Goal: Contribute content: Contribute content

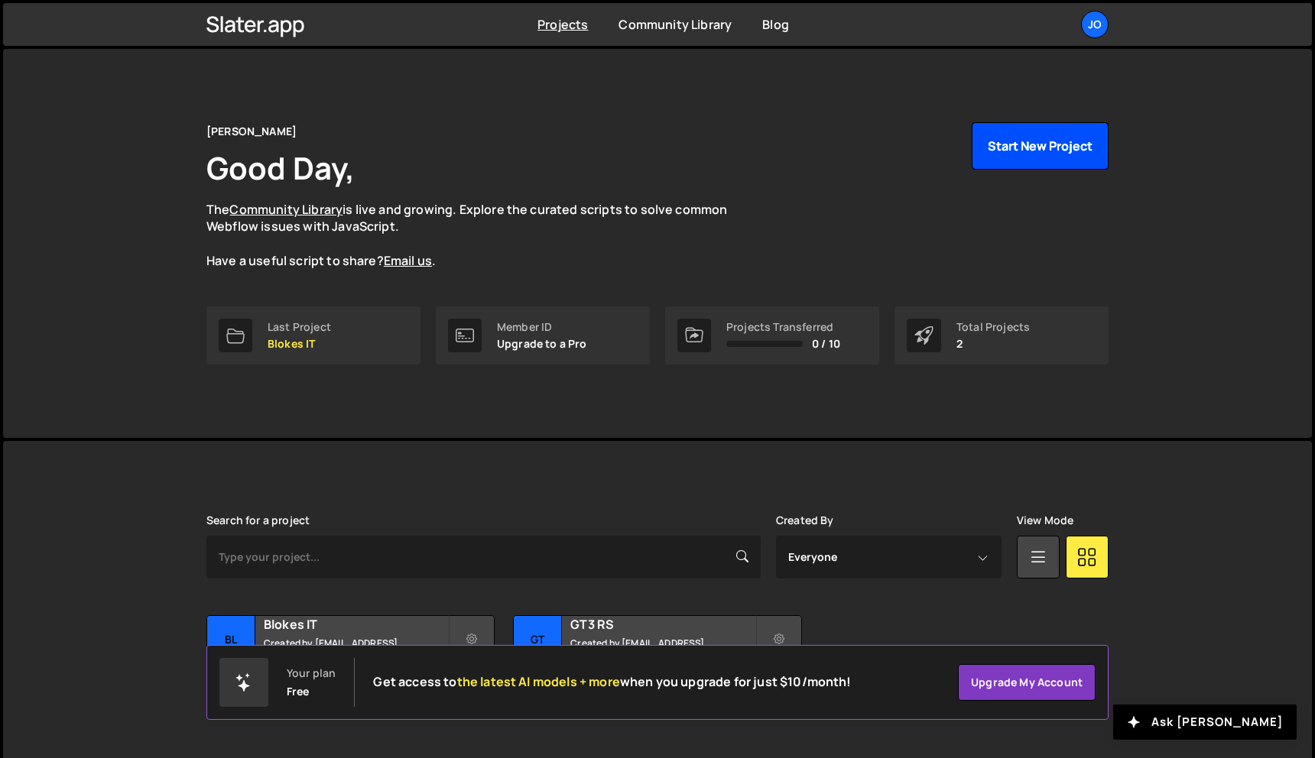
click at [1046, 157] on button "Start New Project" at bounding box center [1039, 145] width 137 height 47
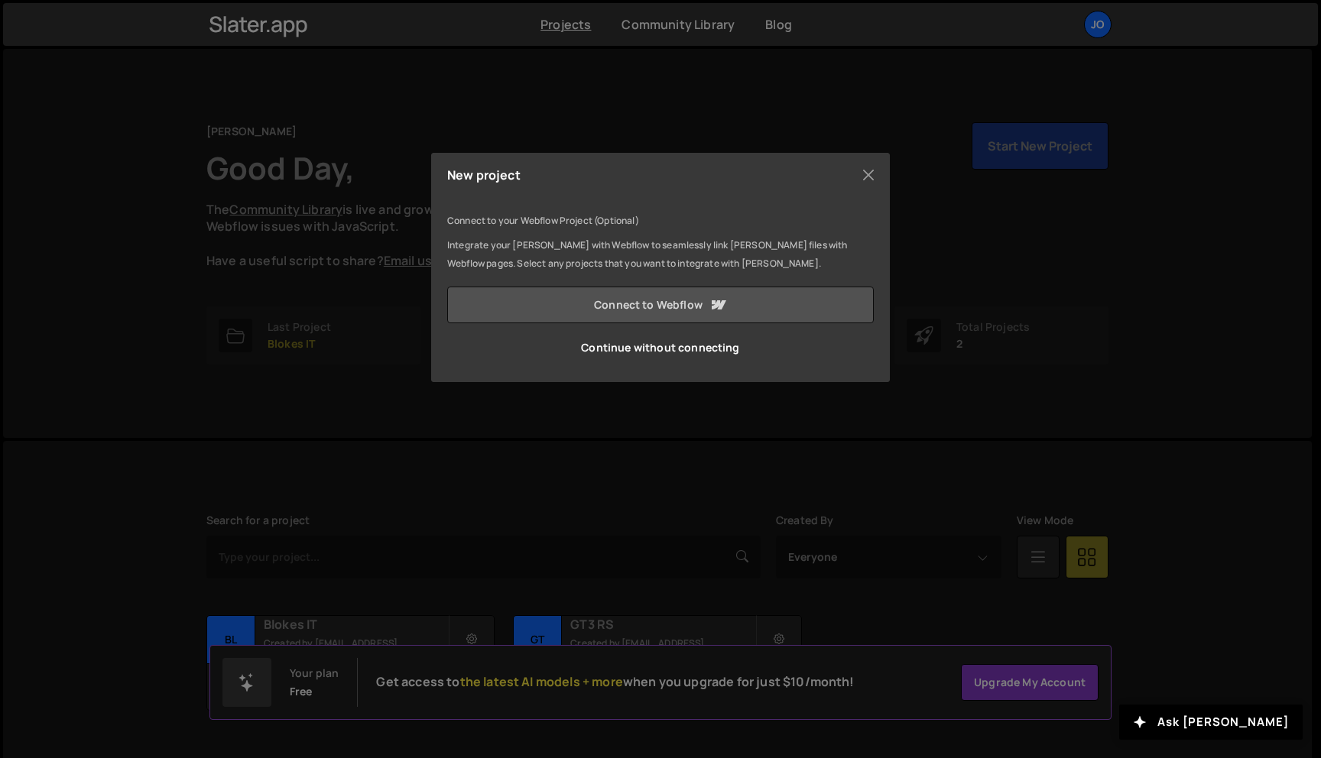
click at [699, 298] on link "Connect to Webflow" at bounding box center [660, 305] width 426 height 37
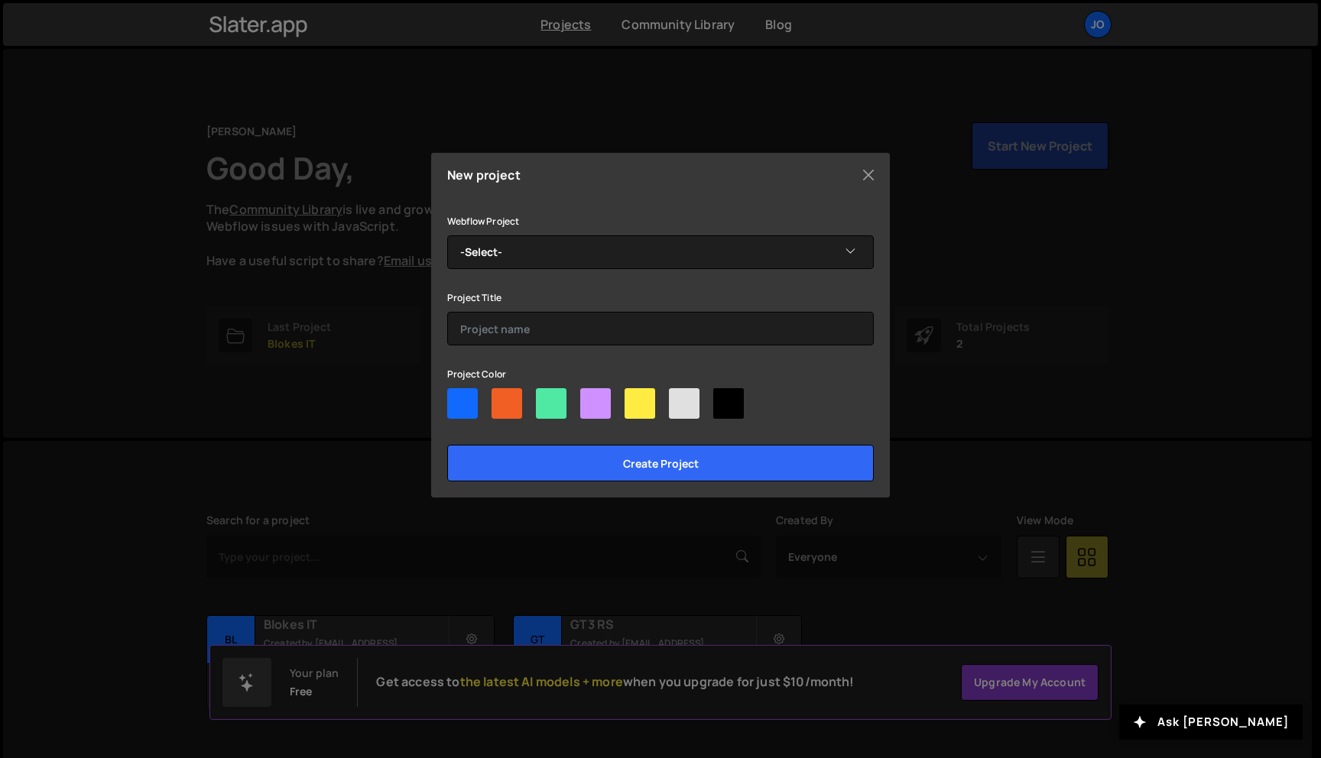
click at [560, 411] on div at bounding box center [551, 403] width 31 height 31
click at [546, 398] on input"] "radio" at bounding box center [541, 393] width 10 height 10
radio input"] "true"
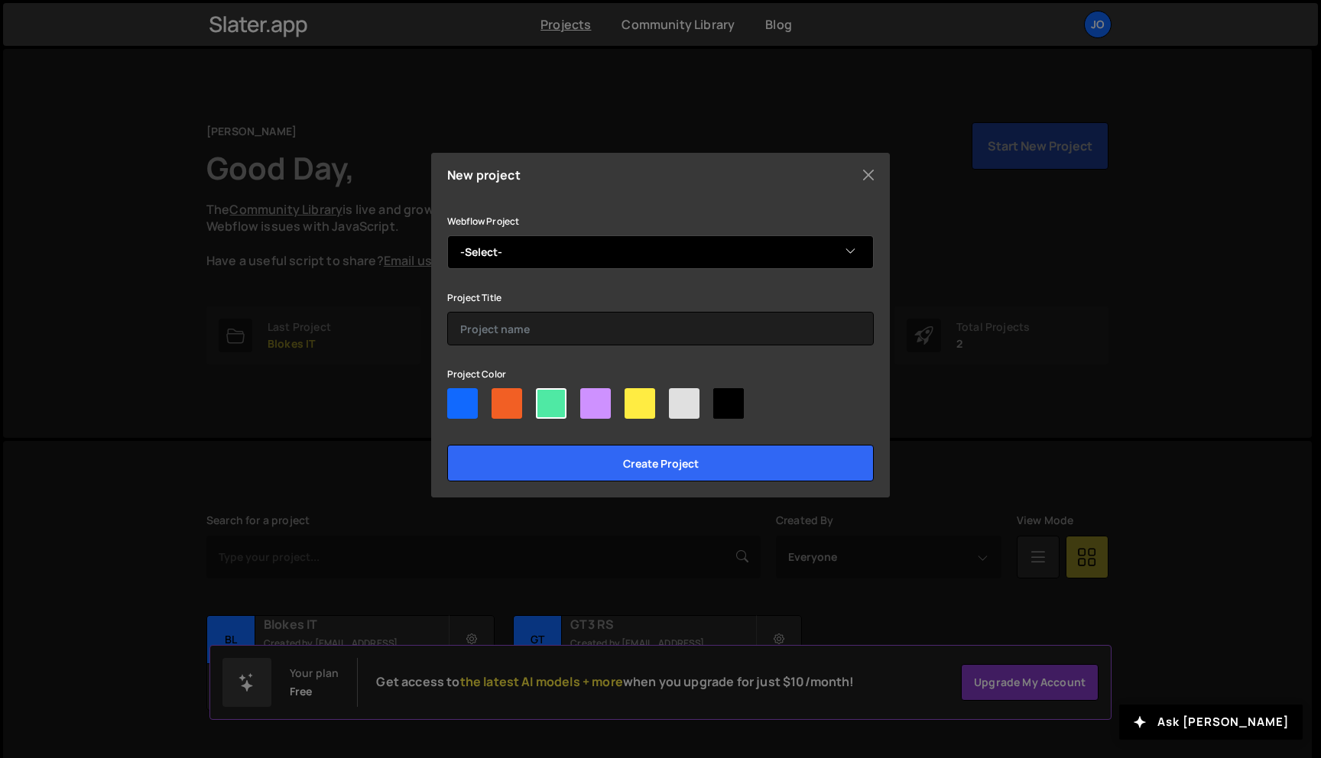
click at [542, 255] on select "-Select- Dayea" at bounding box center [660, 252] width 426 height 34
select select "68ef83ab8d06d3e6fe5e8411"
click at [447, 235] on select "-Select- Dayea" at bounding box center [660, 252] width 426 height 34
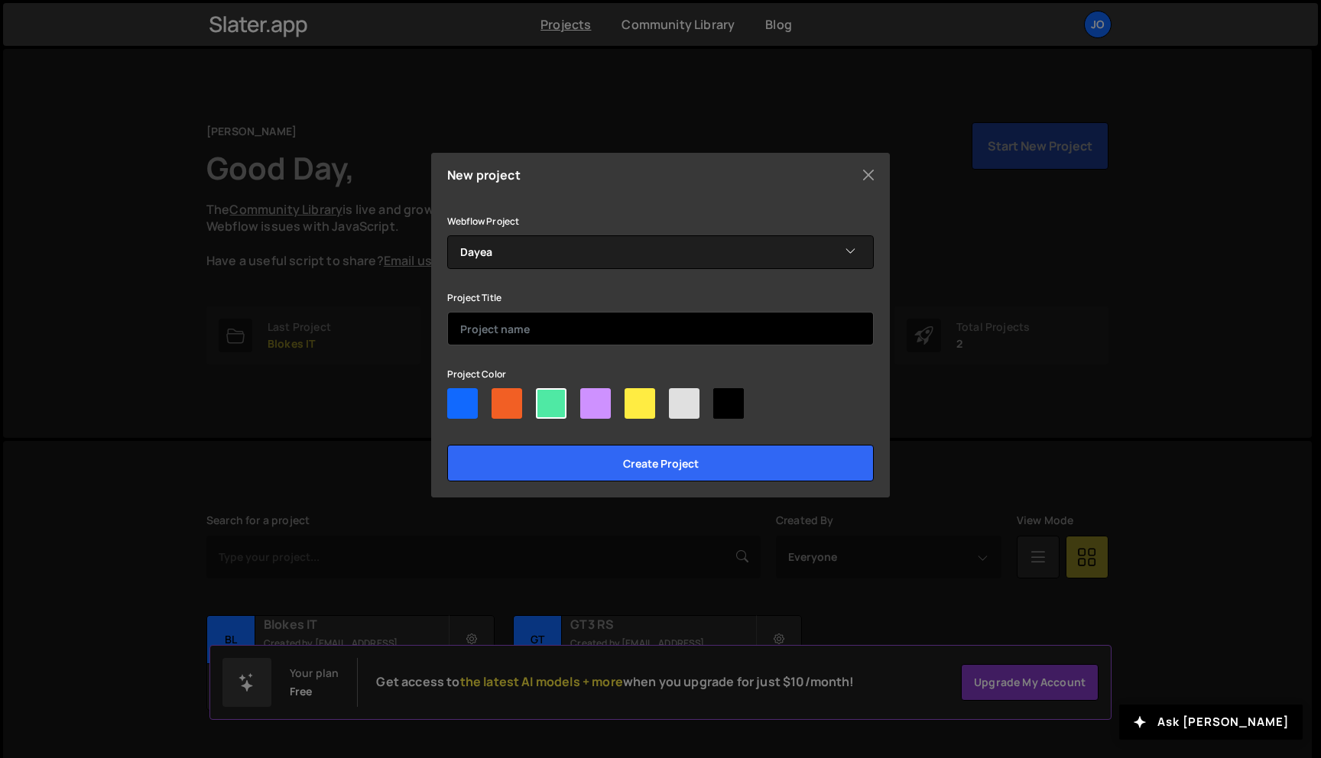
click at [532, 317] on input "text" at bounding box center [660, 329] width 426 height 34
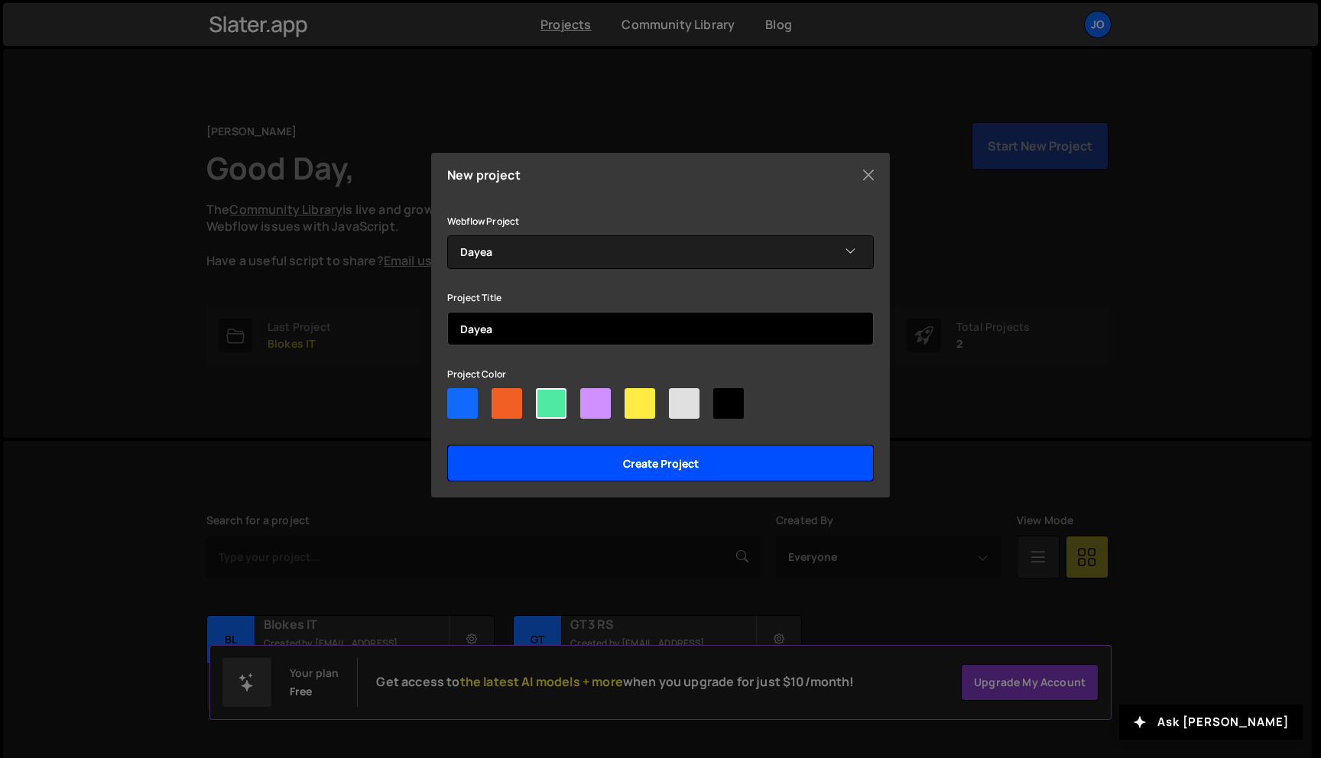
type input "Dayea"
click at [664, 457] on input "Create project" at bounding box center [660, 463] width 426 height 37
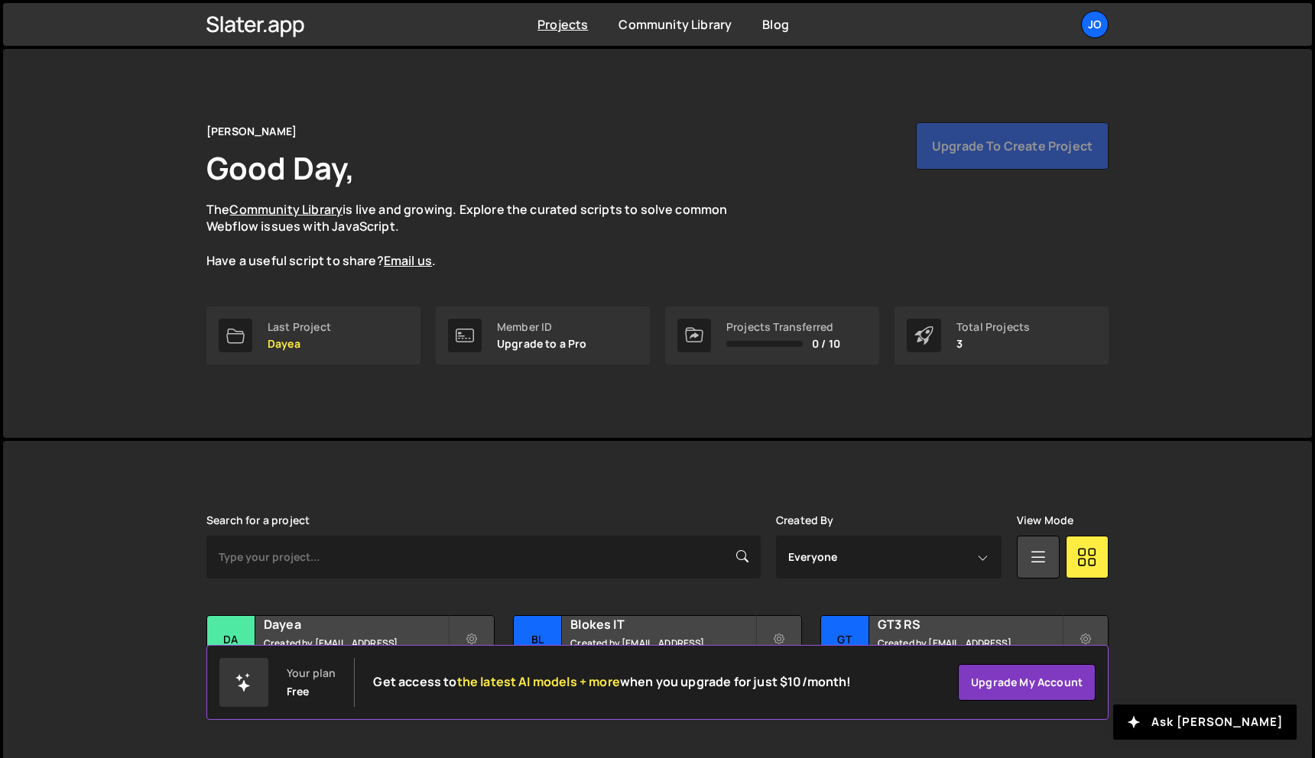
scroll to position [28, 0]
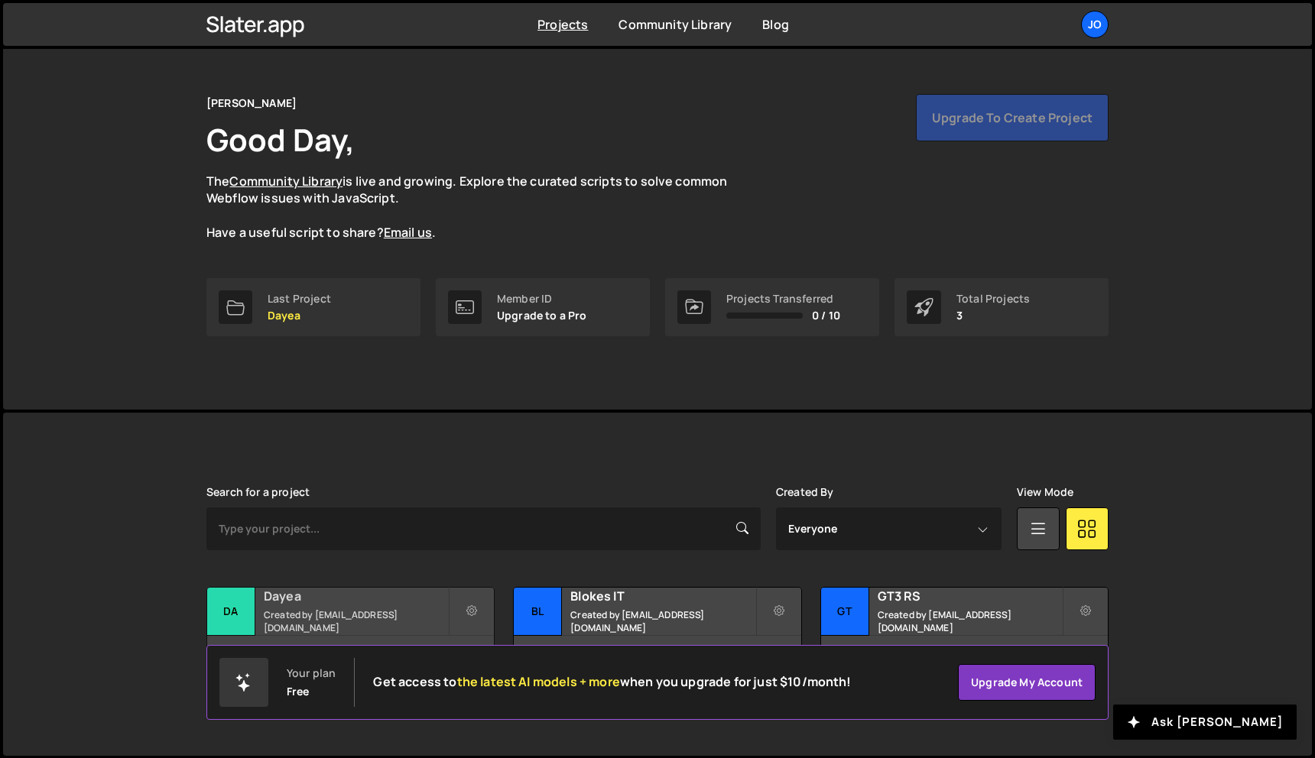
click at [397, 604] on h2 "Dayea" at bounding box center [356, 596] width 184 height 17
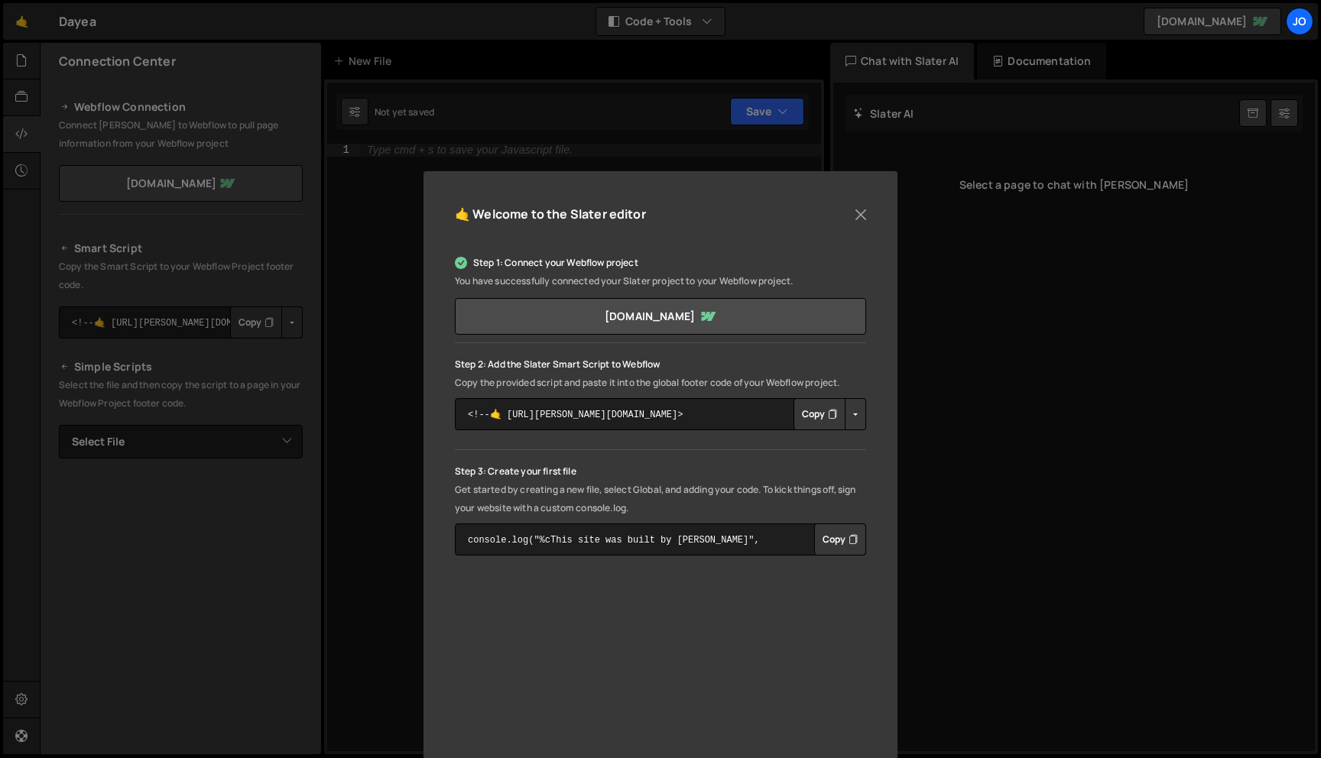
click at [851, 416] on button "Button group with nested dropdown" at bounding box center [855, 414] width 21 height 32
click at [900, 450] on link "Copy Staging Script" at bounding box center [920, 443] width 150 height 21
click at [848, 413] on button "Button group with nested dropdown" at bounding box center [855, 414] width 21 height 32
click at [888, 443] on link "Copy Staging Script" at bounding box center [920, 443] width 150 height 21
click at [857, 407] on button "Button group with nested dropdown" at bounding box center [855, 414] width 21 height 32
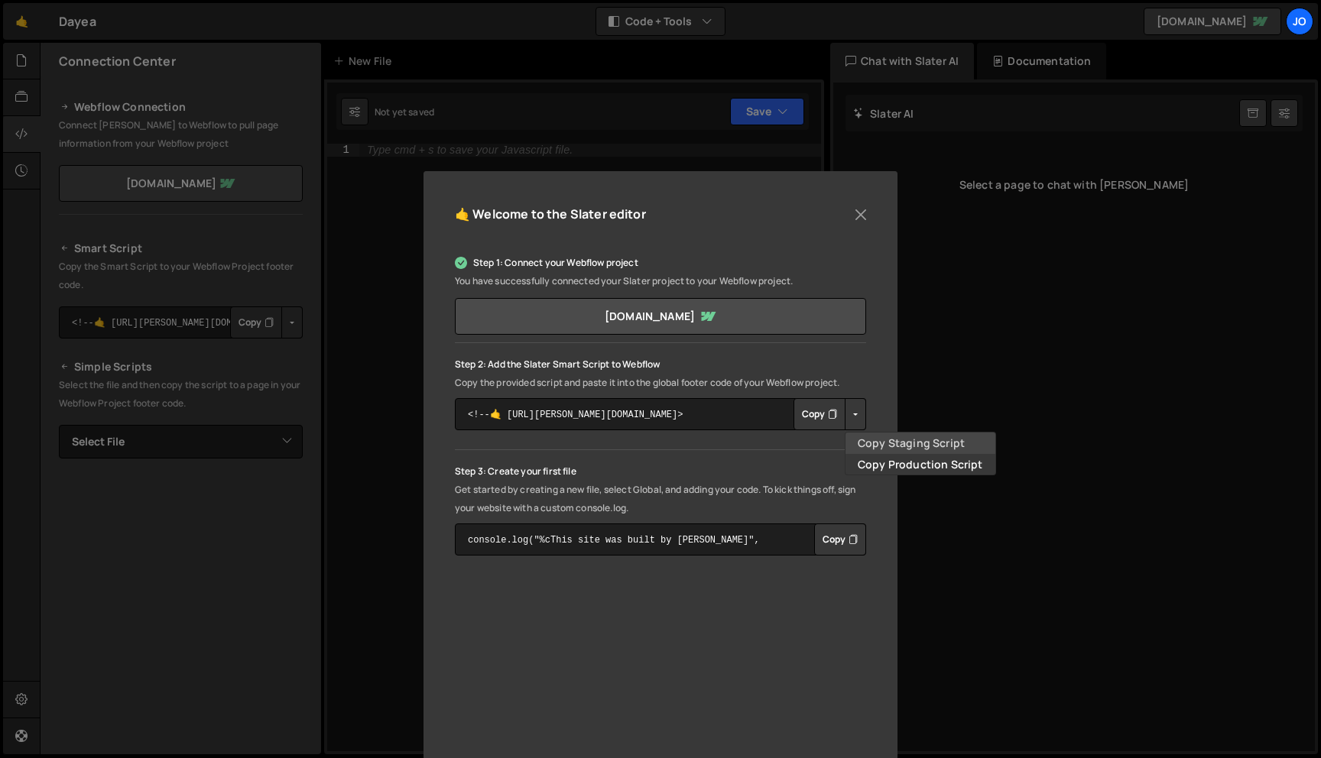
click at [862, 439] on link "Copy Staging Script" at bounding box center [920, 443] width 150 height 21
click at [718, 404] on textarea "<!--🤙 [URL][PERSON_NAME][DOMAIN_NAME]> <script>document.addEventListener("DOMCo…" at bounding box center [660, 414] width 411 height 32
click at [815, 417] on button "Copy" at bounding box center [819, 414] width 52 height 32
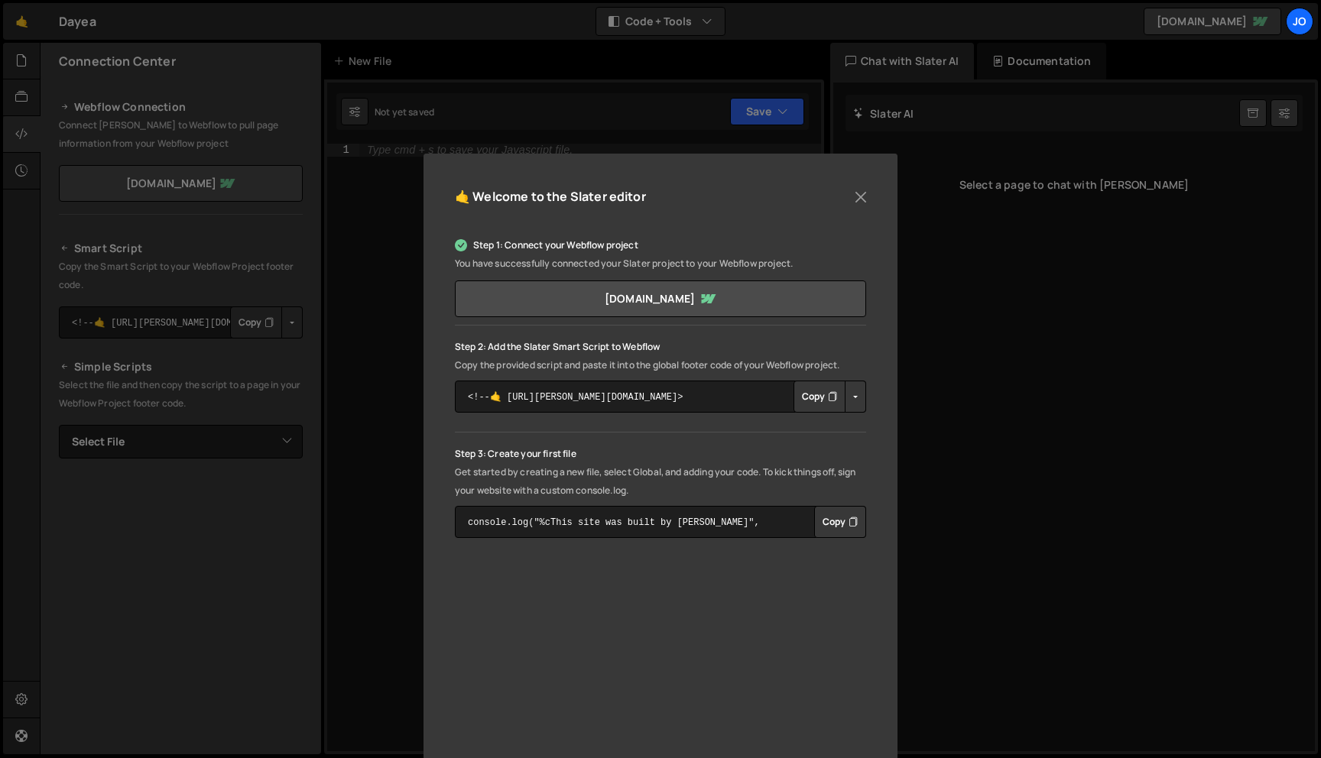
scroll to position [22, 0]
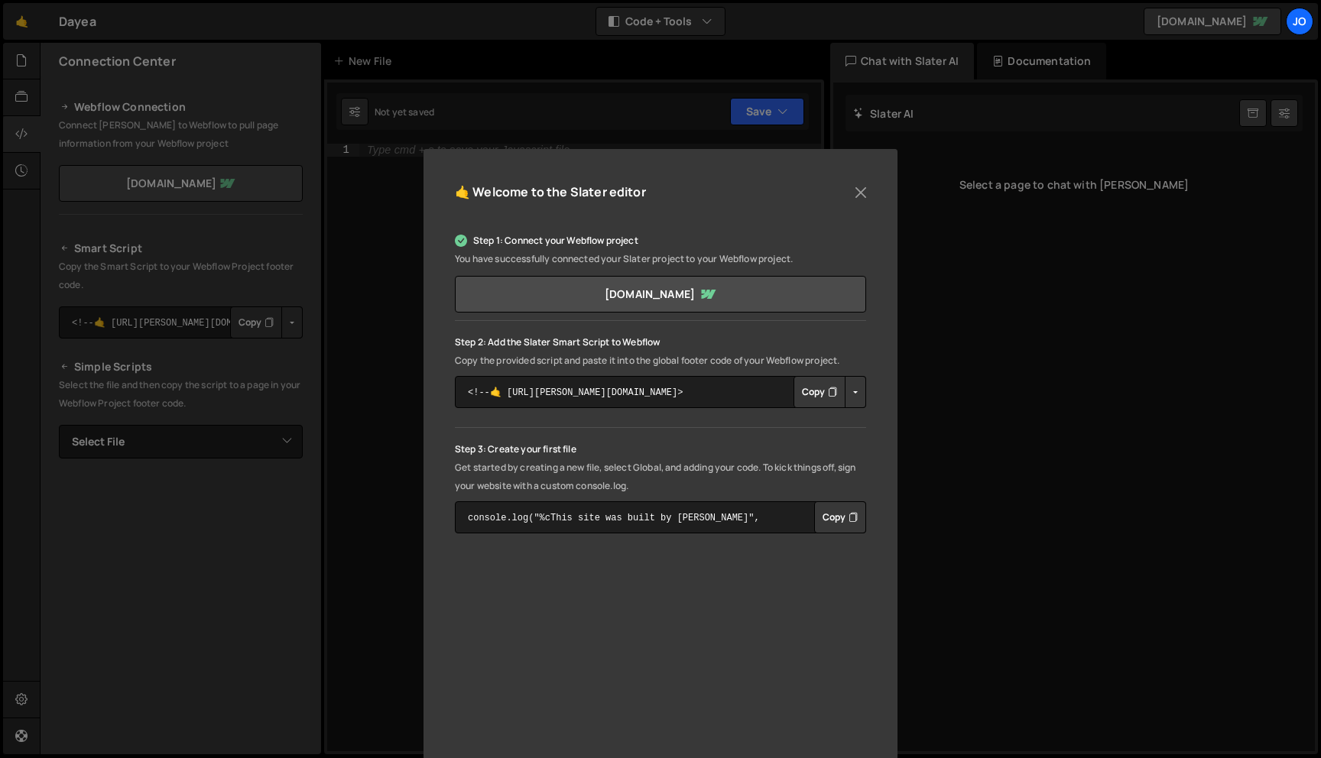
click at [852, 386] on button "Button group with nested dropdown" at bounding box center [855, 392] width 21 height 32
click at [876, 418] on link "Copy Staging Script" at bounding box center [920, 420] width 150 height 21
click at [670, 394] on textarea "<!--🤙 [URL][PERSON_NAME][DOMAIN_NAME]> <script>document.addEventListener("DOMCo…" at bounding box center [660, 392] width 411 height 32
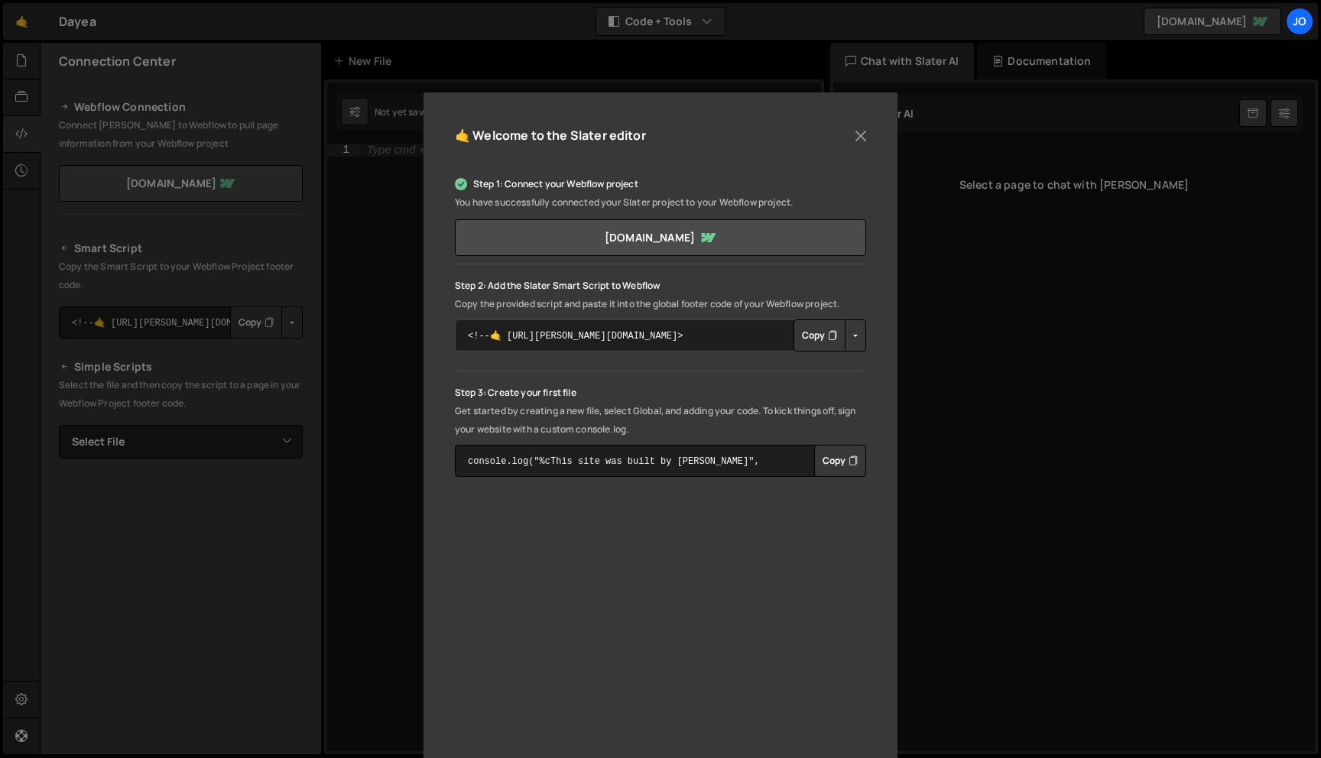
scroll to position [80, 0]
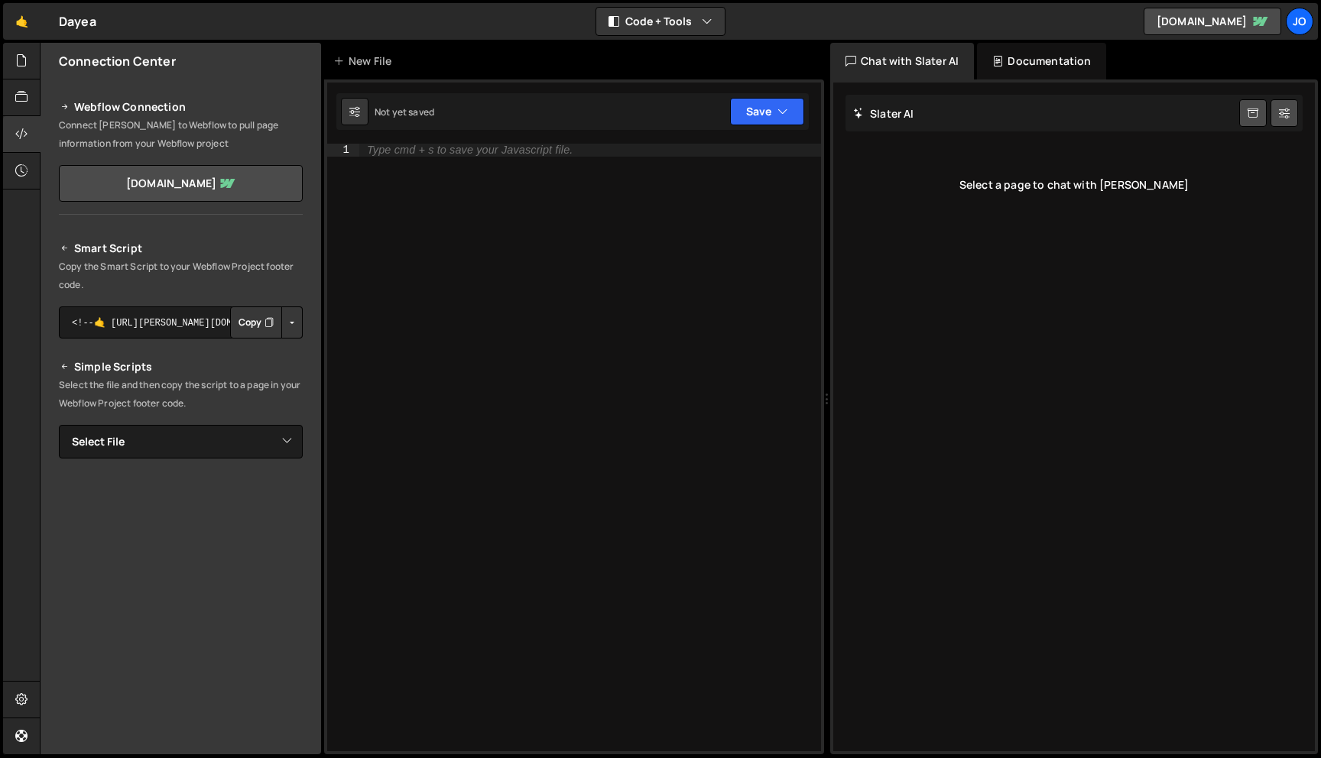
click at [281, 321] on button "Button group with nested dropdown" at bounding box center [291, 322] width 21 height 32
click at [243, 350] on link "Copy Staging Script" at bounding box center [227, 351] width 150 height 21
click at [502, 222] on div "Type cmd + s to save your Javascript file." at bounding box center [590, 460] width 462 height 633
paste textarea "<script src="[URL][DOMAIN_NAME][DATE]"></script>"
type textarea "<script src="[URL][DOMAIN_NAME][DATE]"></script>"
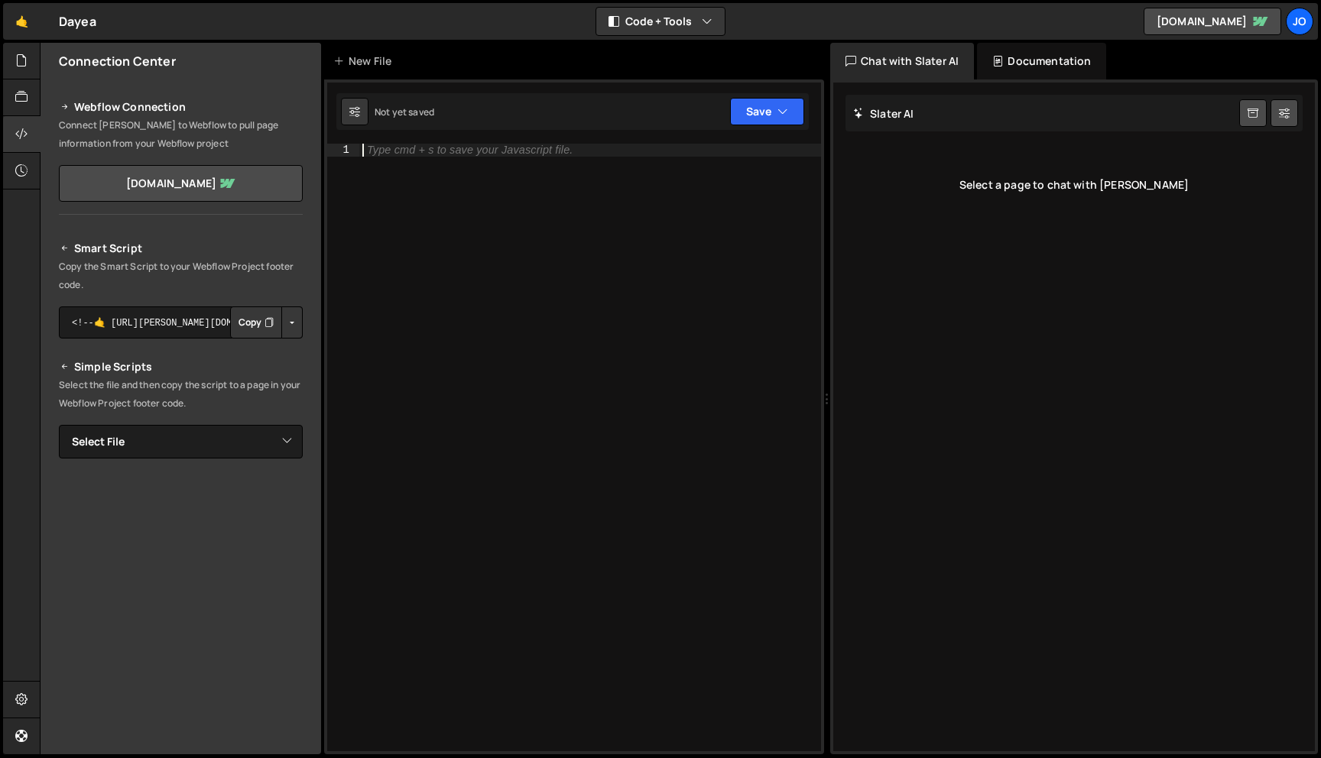
click at [527, 256] on div "Type cmd + s to save your Javascript file." at bounding box center [590, 460] width 462 height 633
paste textarea "});"
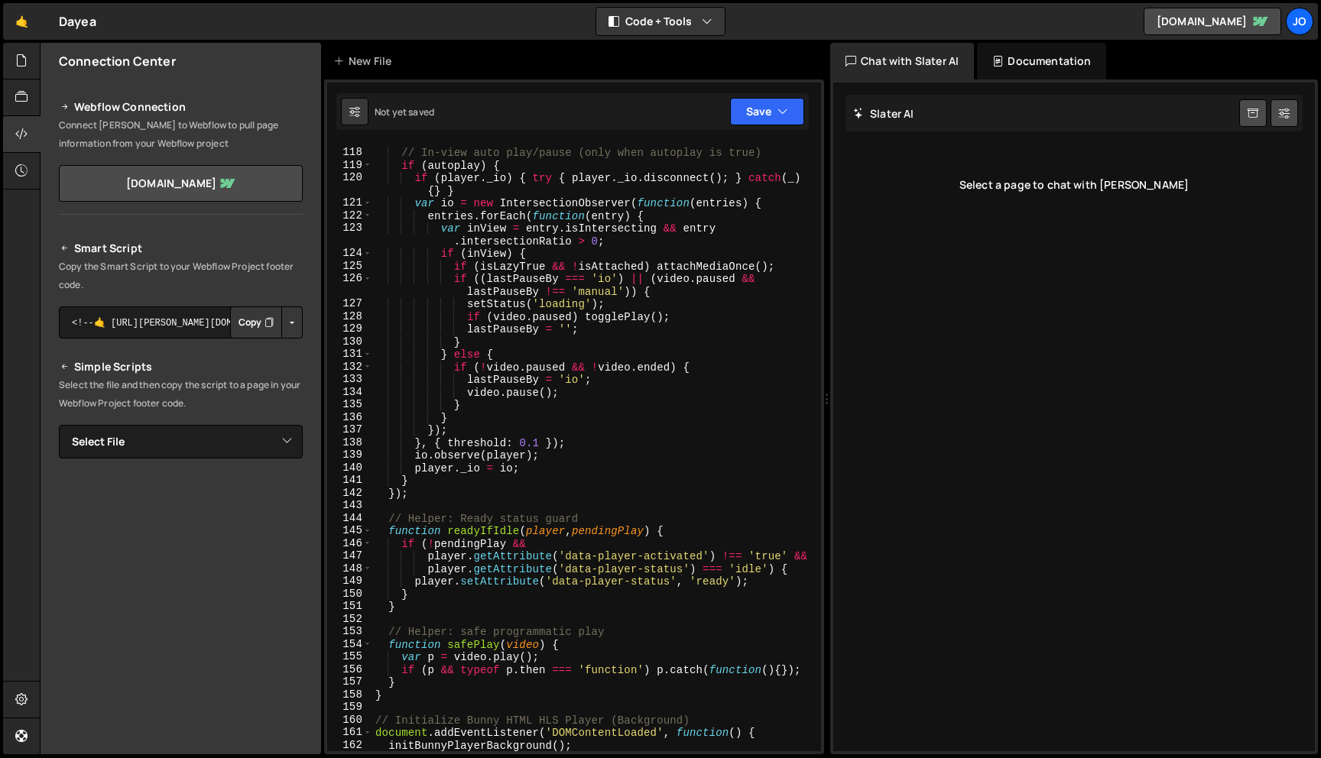
scroll to position [1738, 0]
click at [784, 114] on icon "button" at bounding box center [782, 111] width 11 height 15
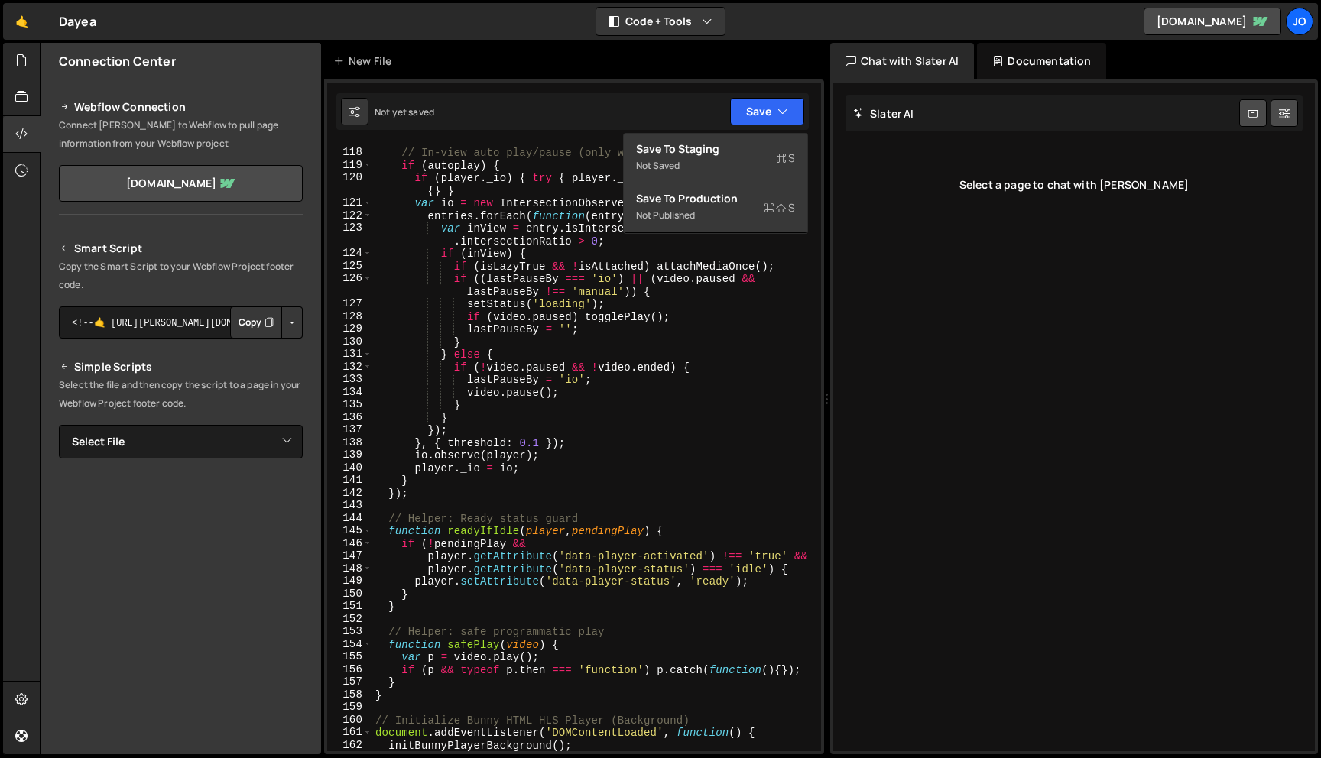
click at [585, 116] on div "Not yet saved Upgrade to Edit Save Save to Staging S Not saved S G" at bounding box center [572, 111] width 472 height 37
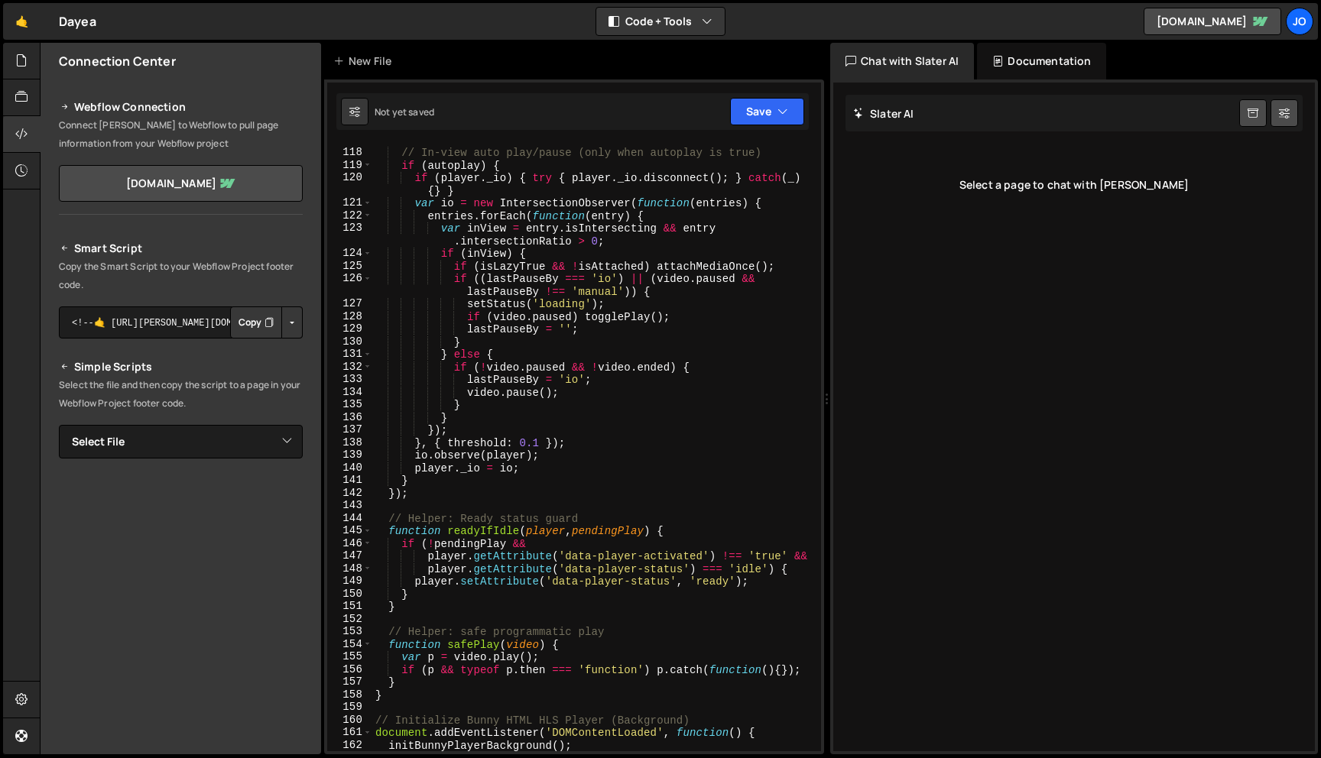
click at [677, 313] on div "// In-view auto play/pause (only when autoplay is true) if ( autoplay ) { if ( …" at bounding box center [593, 450] width 443 height 633
type textarea "initBunnyPlayerBackground(); });"
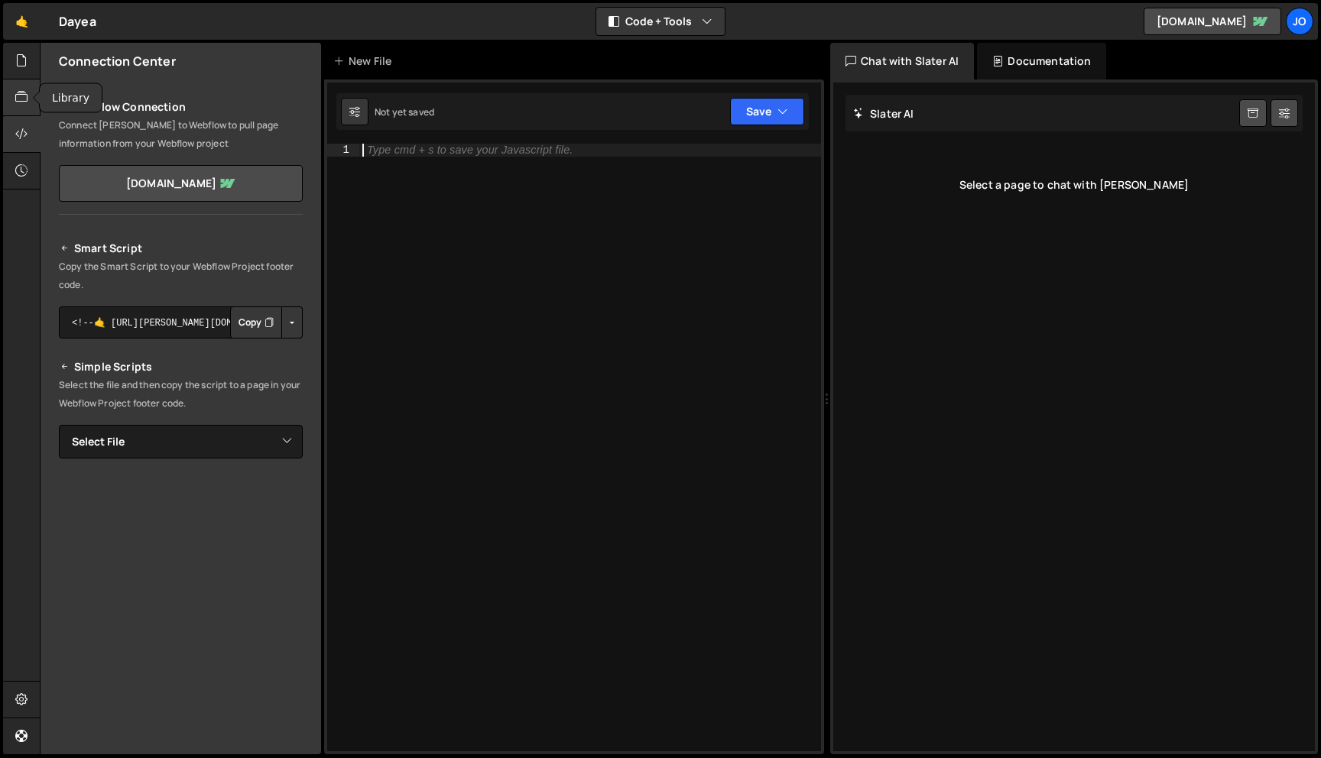
click at [13, 102] on div at bounding box center [21, 97] width 37 height 37
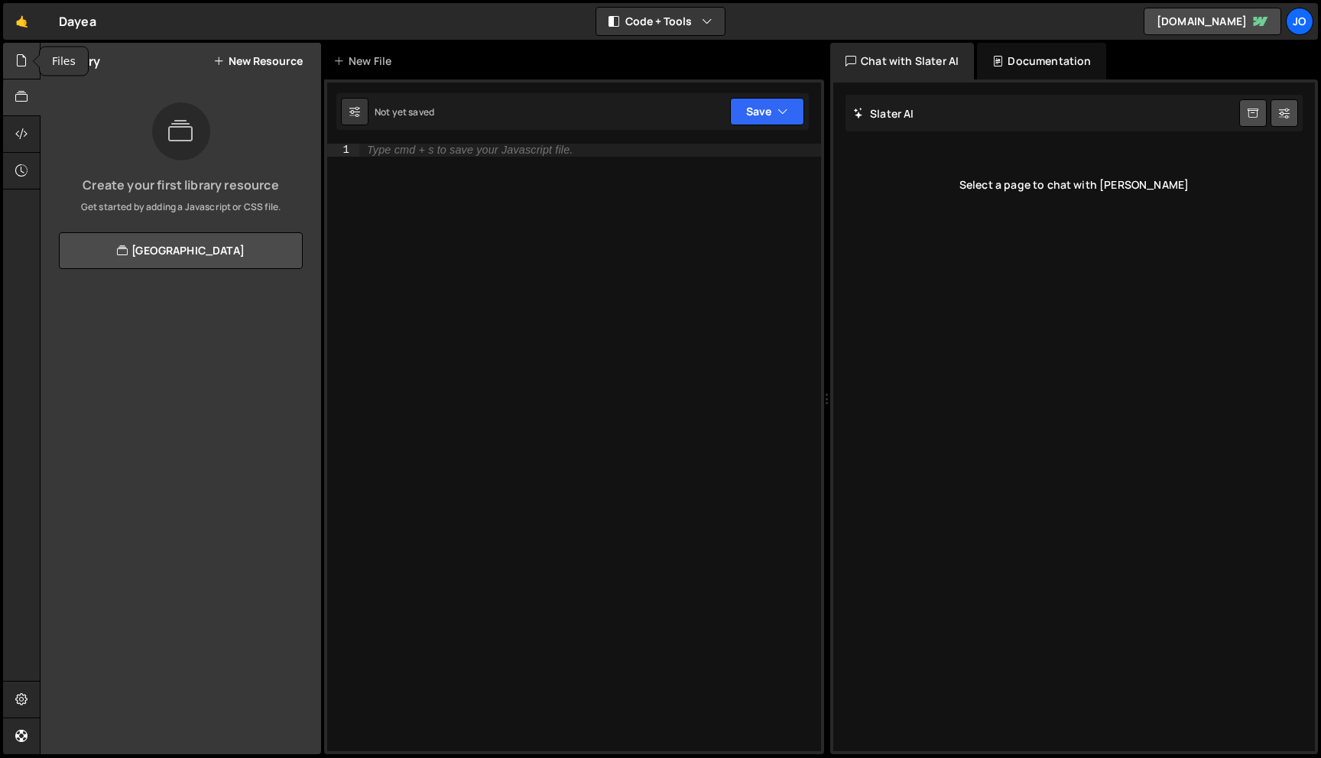
click at [23, 69] on icon at bounding box center [21, 60] width 12 height 17
click at [147, 156] on div "Create your first file Get started by starting a Javascript or CSS file." at bounding box center [181, 158] width 280 height 112
click at [280, 62] on button "New File" at bounding box center [273, 61] width 57 height 12
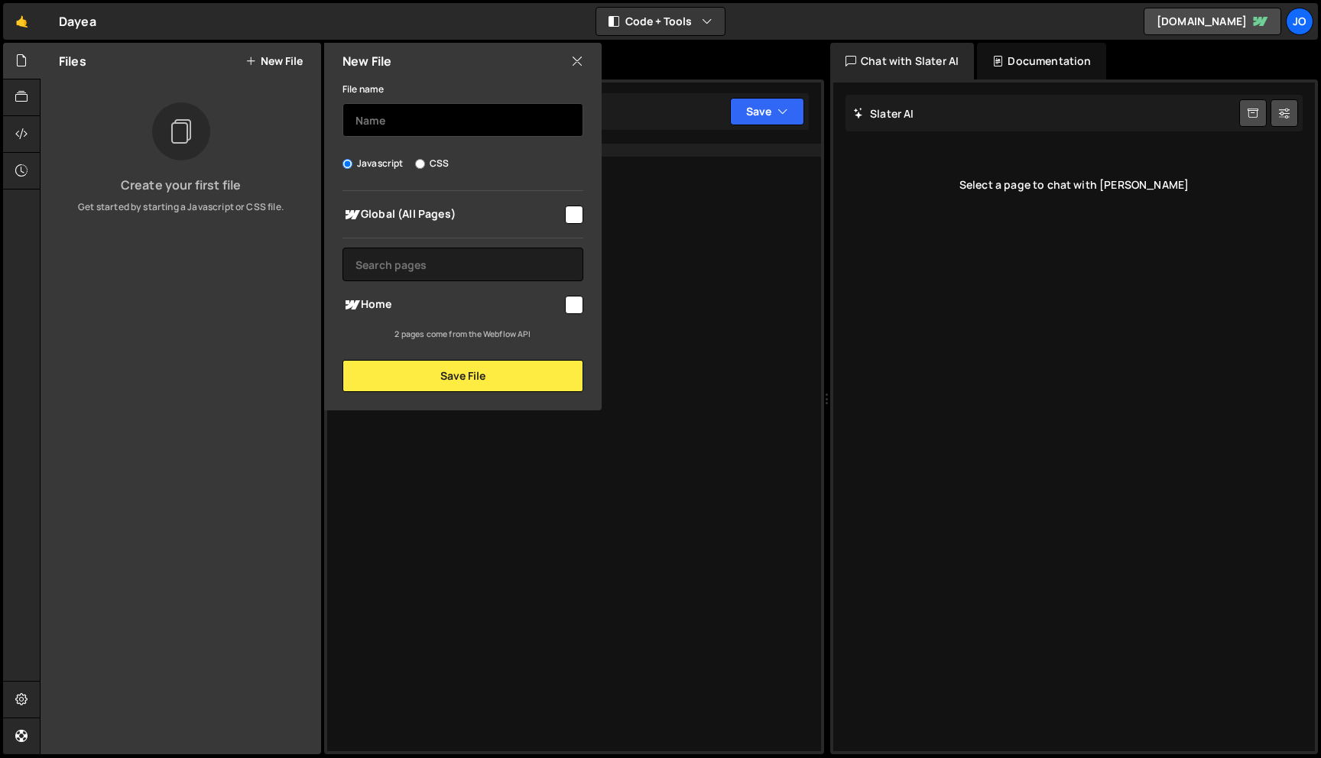
click at [438, 127] on input "text" at bounding box center [462, 120] width 241 height 34
type input "bunny bg video"
click at [574, 211] on input "checkbox" at bounding box center [574, 215] width 18 height 18
checkbox input "true"
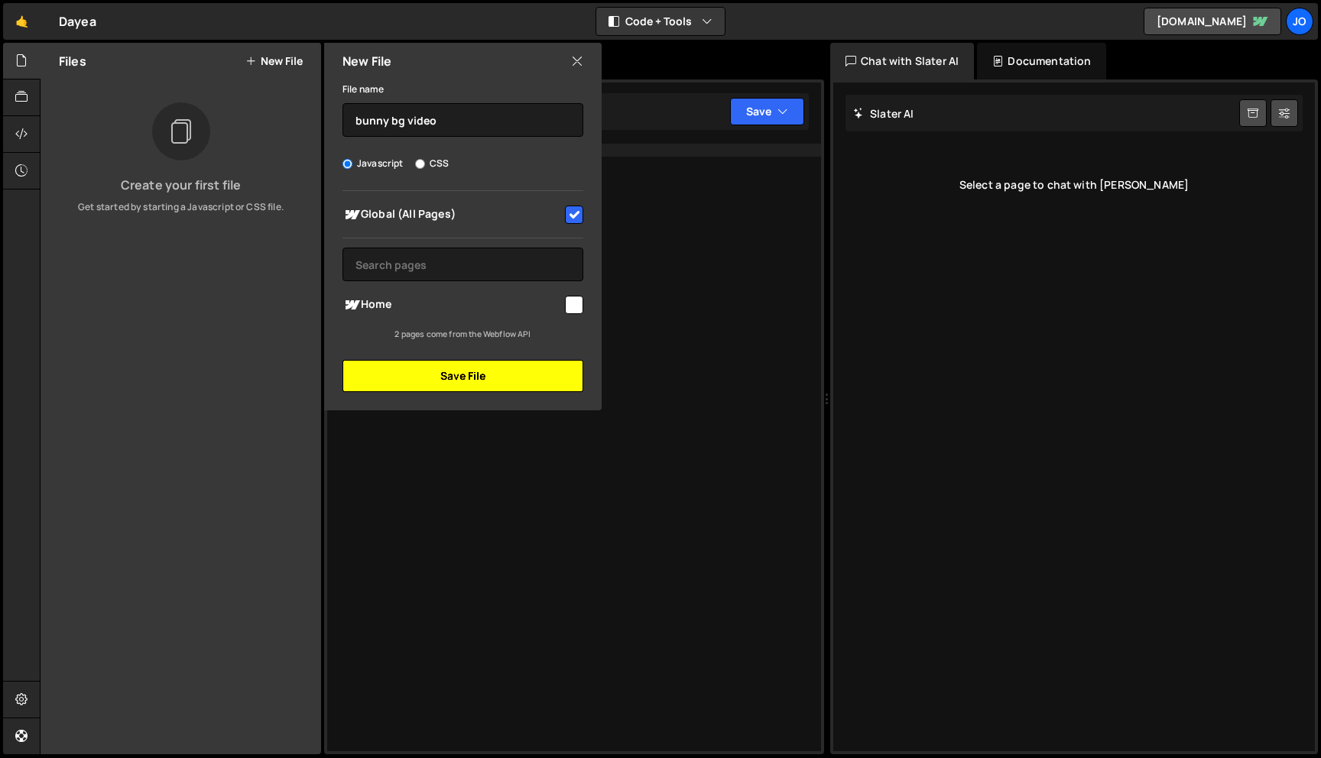
click at [520, 371] on button "Save File" at bounding box center [462, 376] width 241 height 32
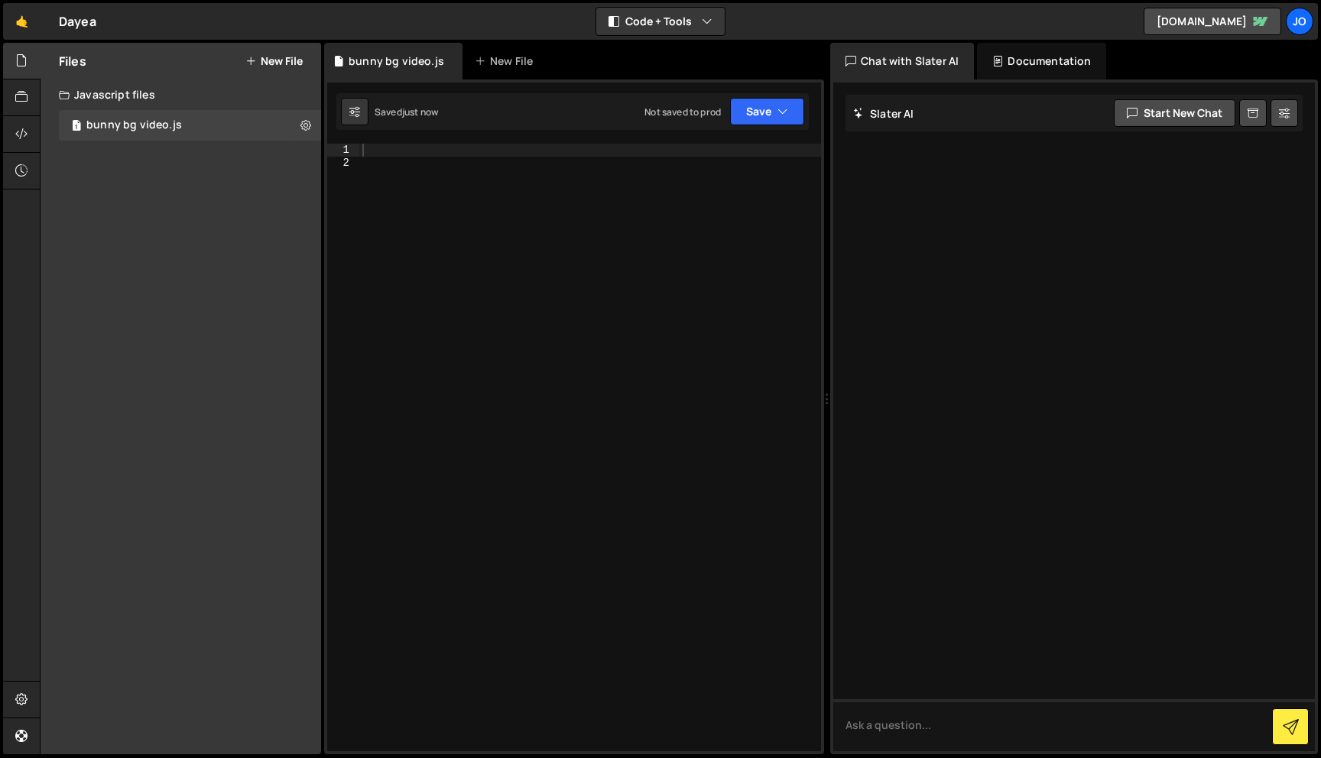
click at [563, 306] on div at bounding box center [590, 460] width 462 height 633
paste textarea "});"
type textarea "});"
click at [519, 148] on div at bounding box center [590, 460] width 462 height 633
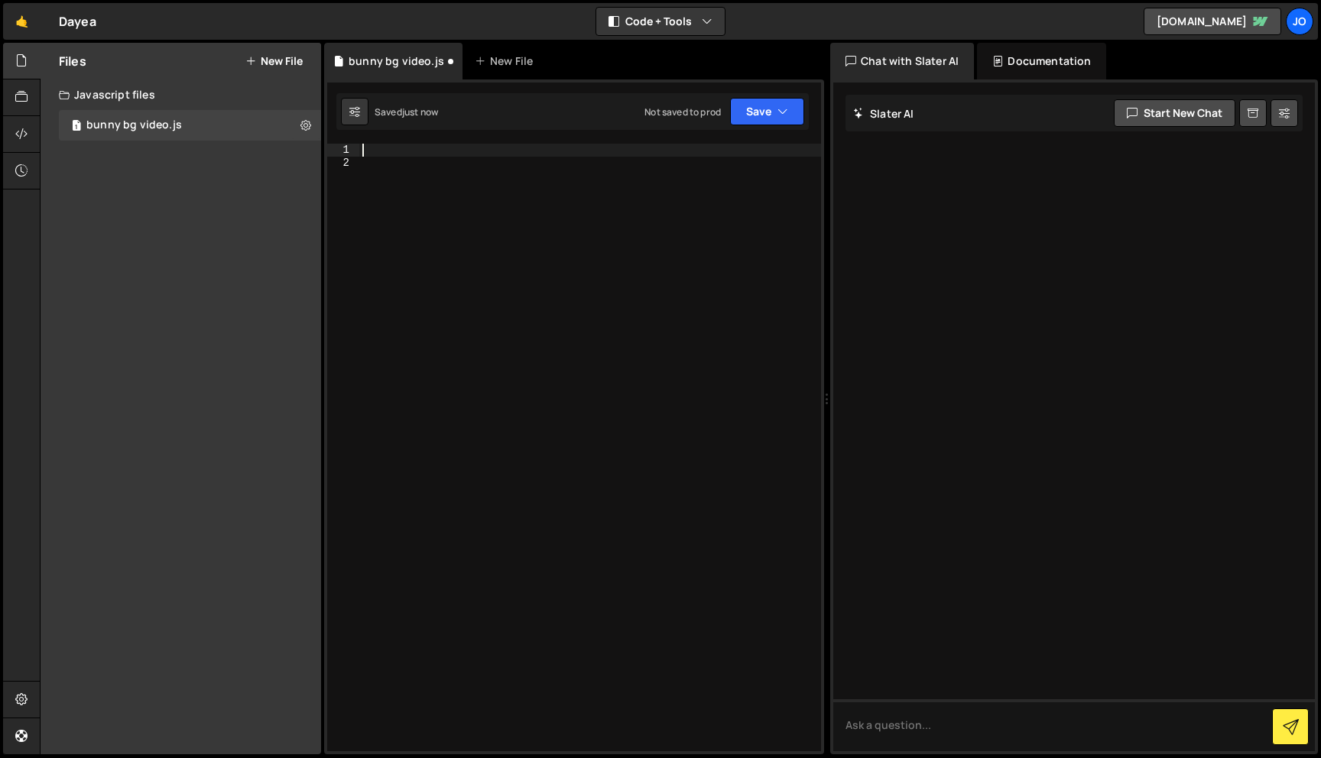
paste textarea "});"
type textarea "});"
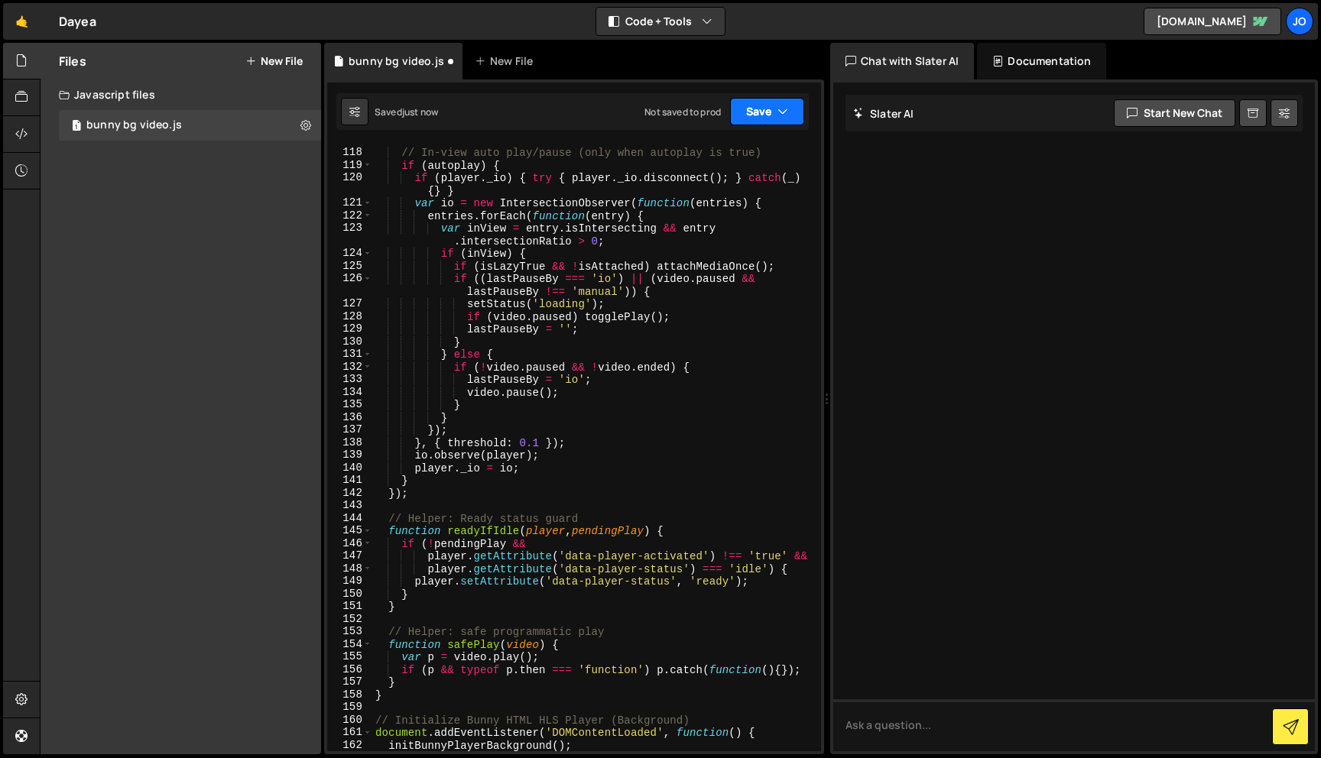
click at [789, 118] on button "Save" at bounding box center [767, 112] width 74 height 28
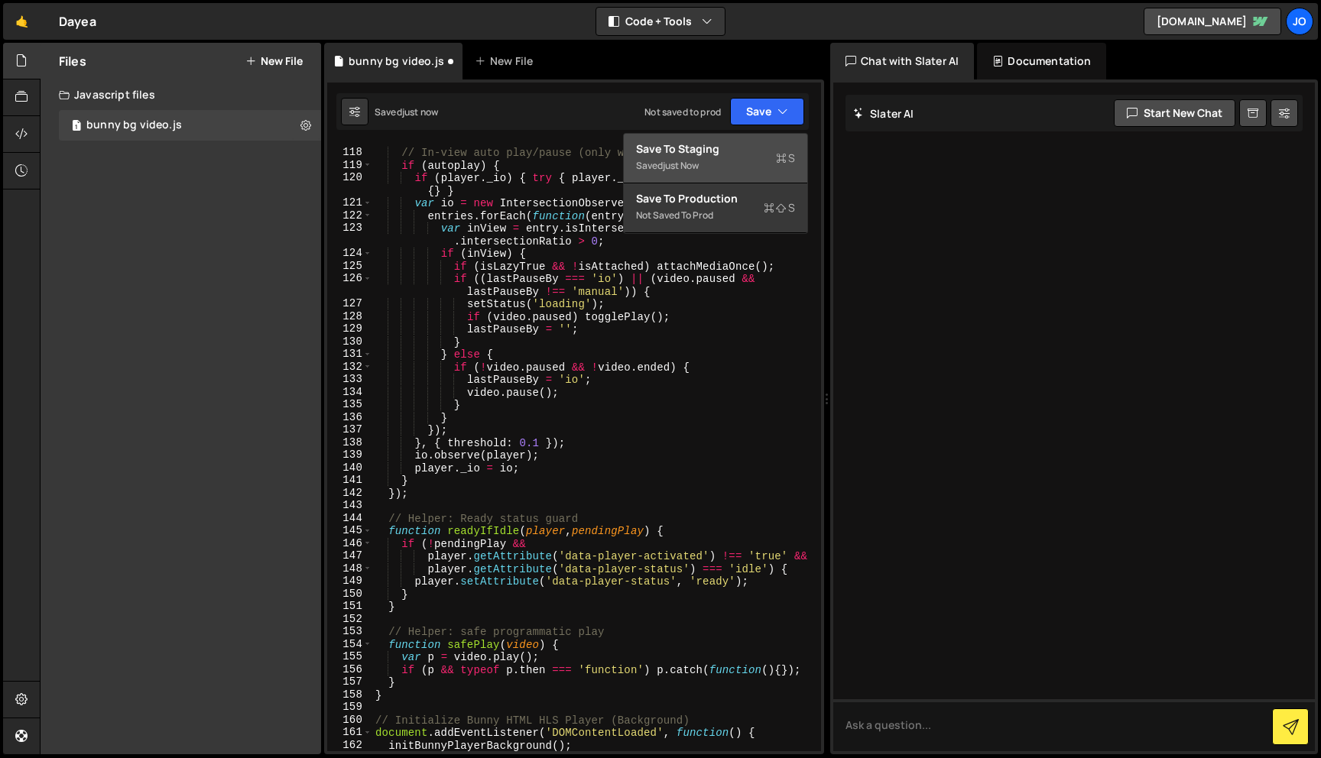
click at [748, 154] on div "Save to Staging S" at bounding box center [715, 148] width 159 height 15
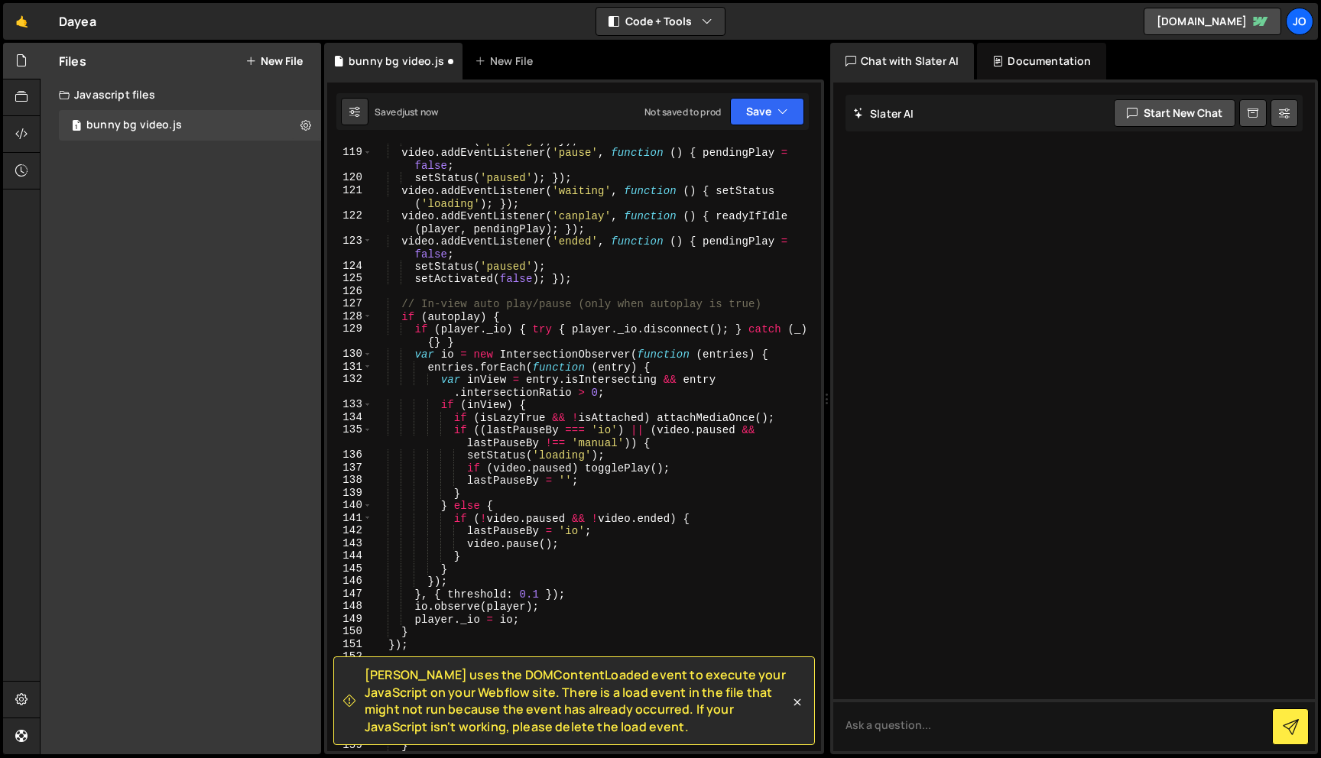
scroll to position [1688, 0]
click at [22, 125] on div at bounding box center [21, 134] width 37 height 37
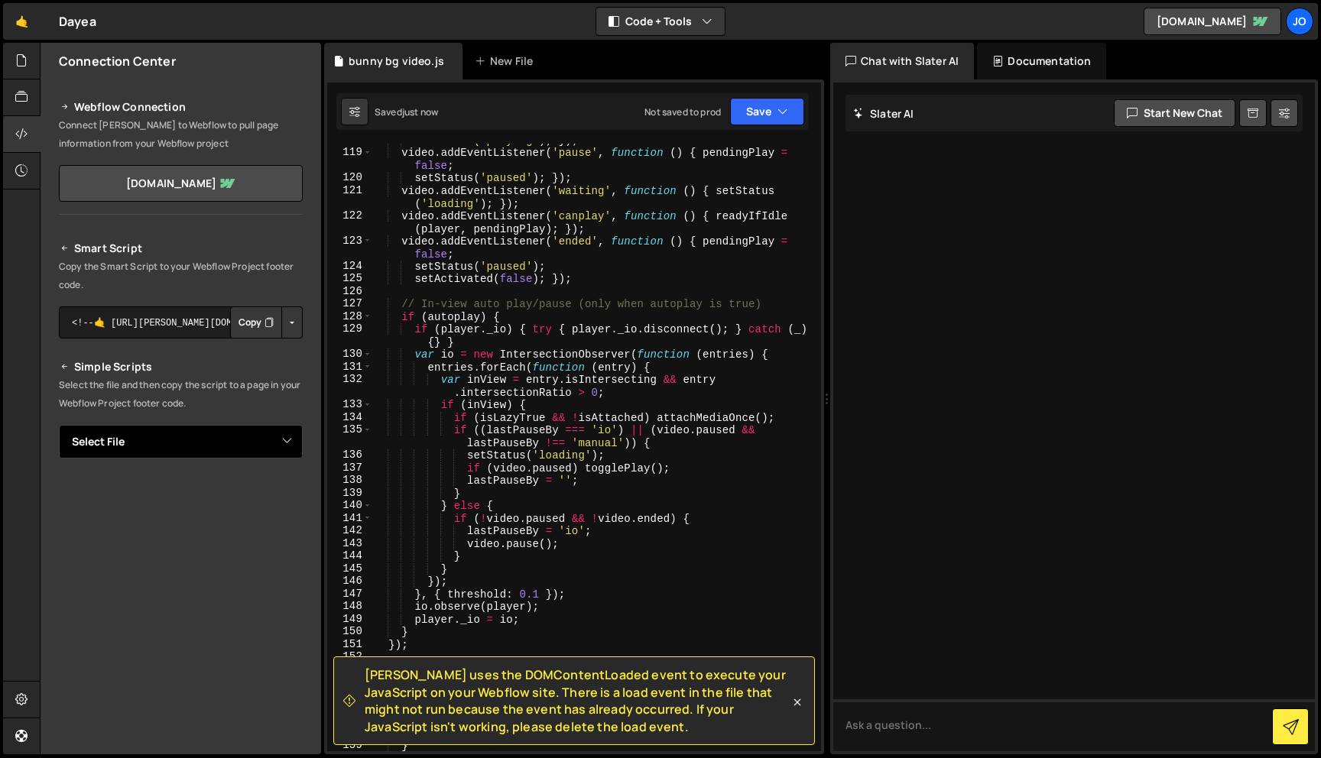
click at [261, 426] on select "Select File bunny bg video.js" at bounding box center [181, 442] width 244 height 34
select select "48510"
click at [59, 425] on select "Select File bunny bg video.js" at bounding box center [181, 442] width 244 height 34
click at [282, 485] on button "Button group with nested dropdown" at bounding box center [291, 494] width 21 height 32
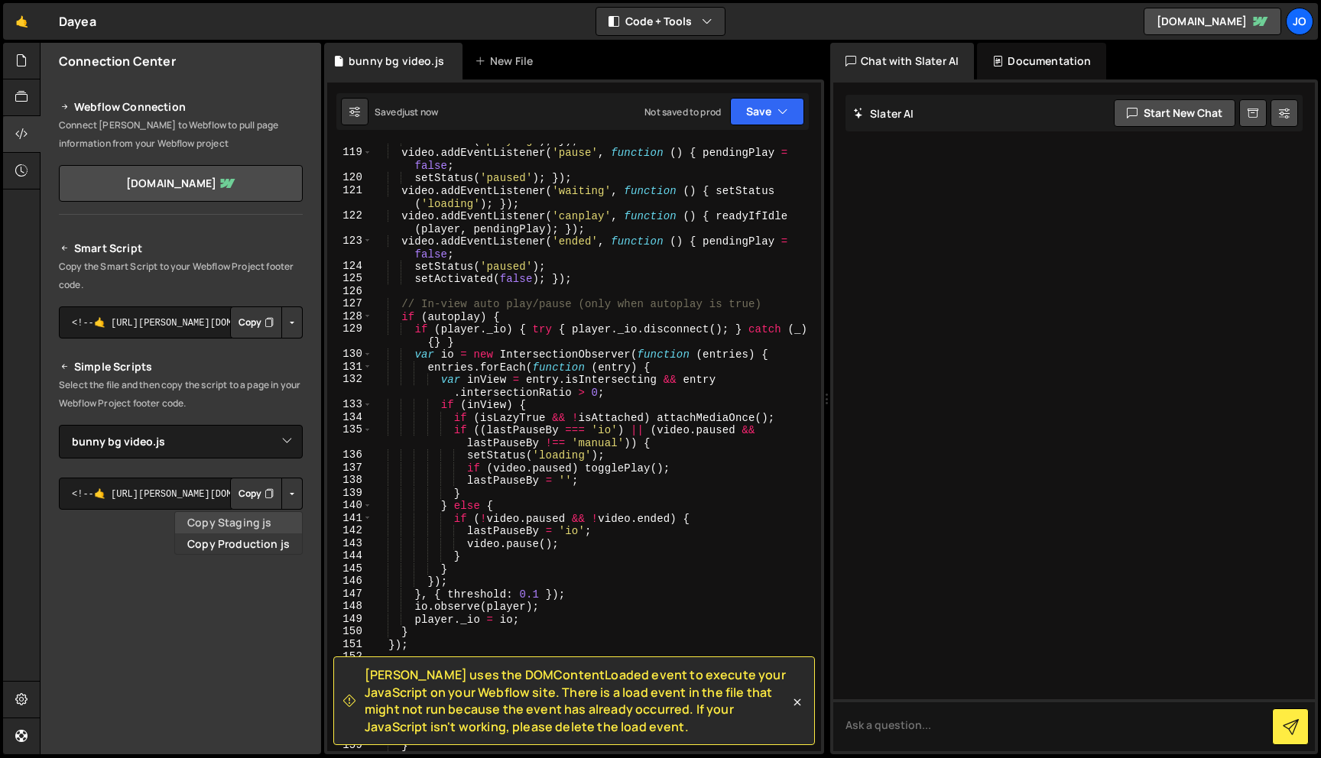
click at [259, 529] on link "Copy Staging js" at bounding box center [238, 522] width 127 height 21
click at [488, 60] on div "New File" at bounding box center [507, 60] width 64 height 15
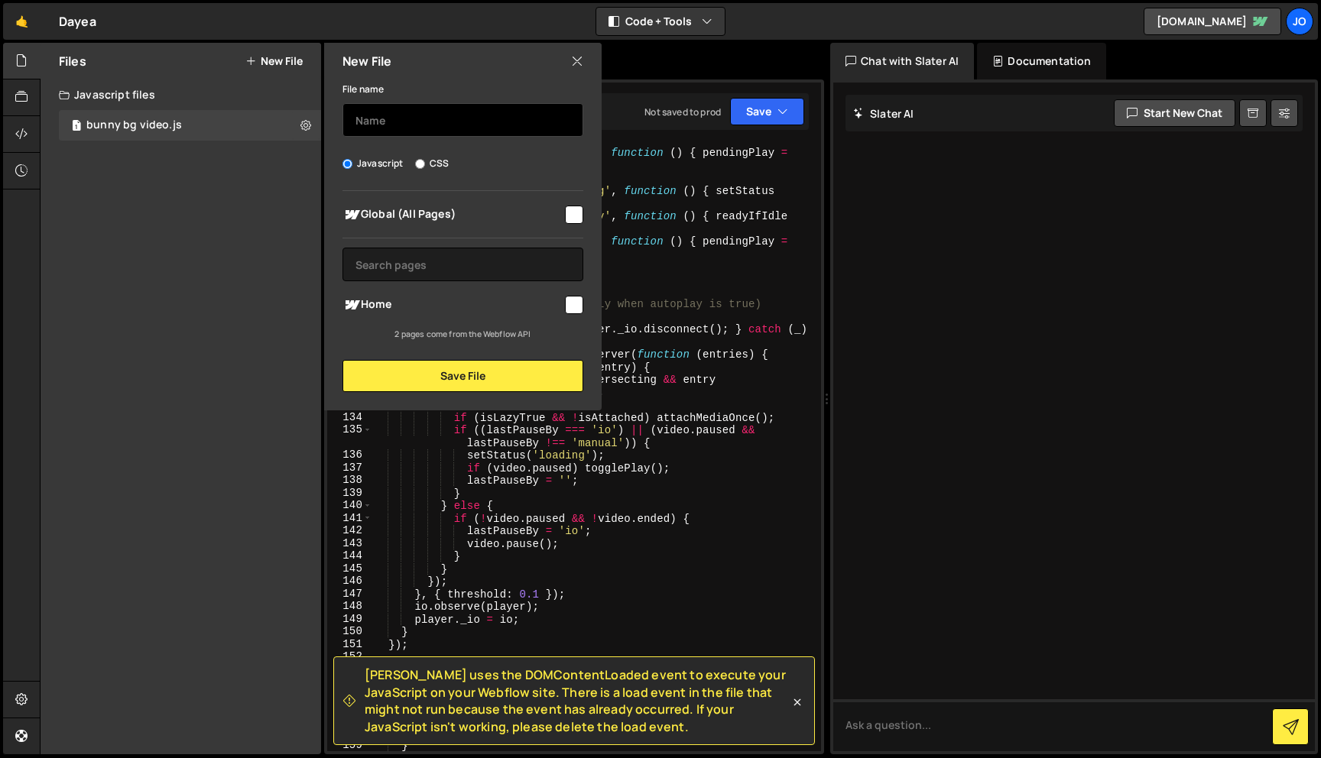
click at [499, 110] on input "text" at bounding box center [462, 120] width 241 height 34
type input "smooth scroll"
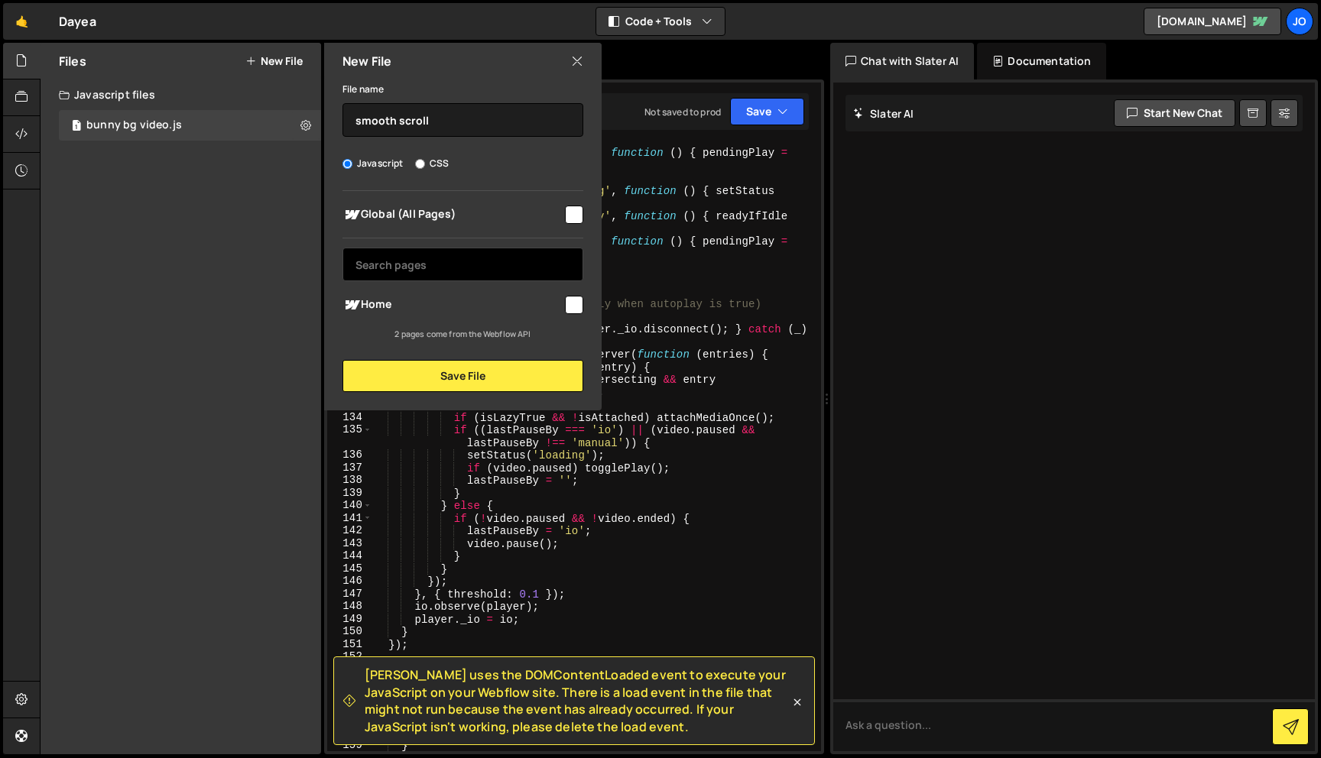
click at [418, 267] on input "text" at bounding box center [462, 265] width 241 height 34
click at [579, 208] on input "checkbox" at bounding box center [574, 215] width 18 height 18
checkbox input "true"
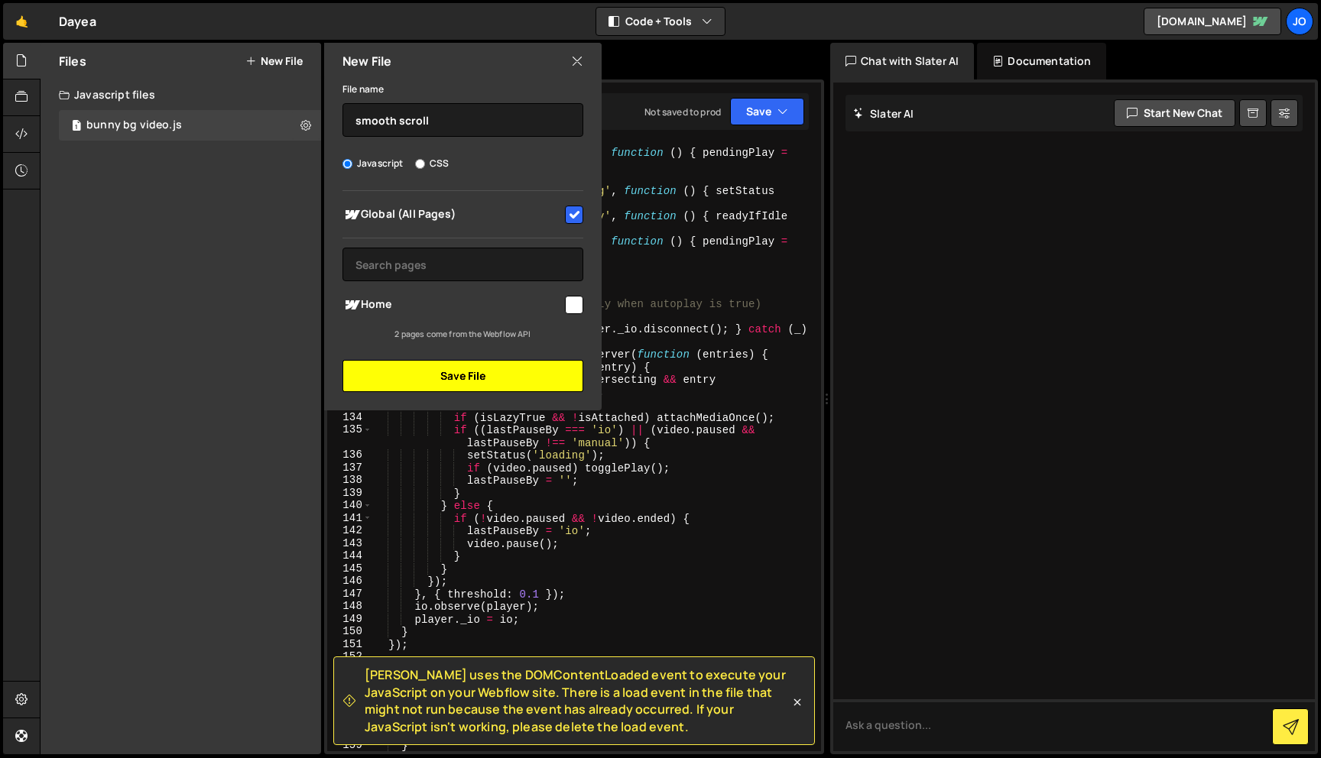
click at [533, 365] on button "Save File" at bounding box center [462, 376] width 241 height 32
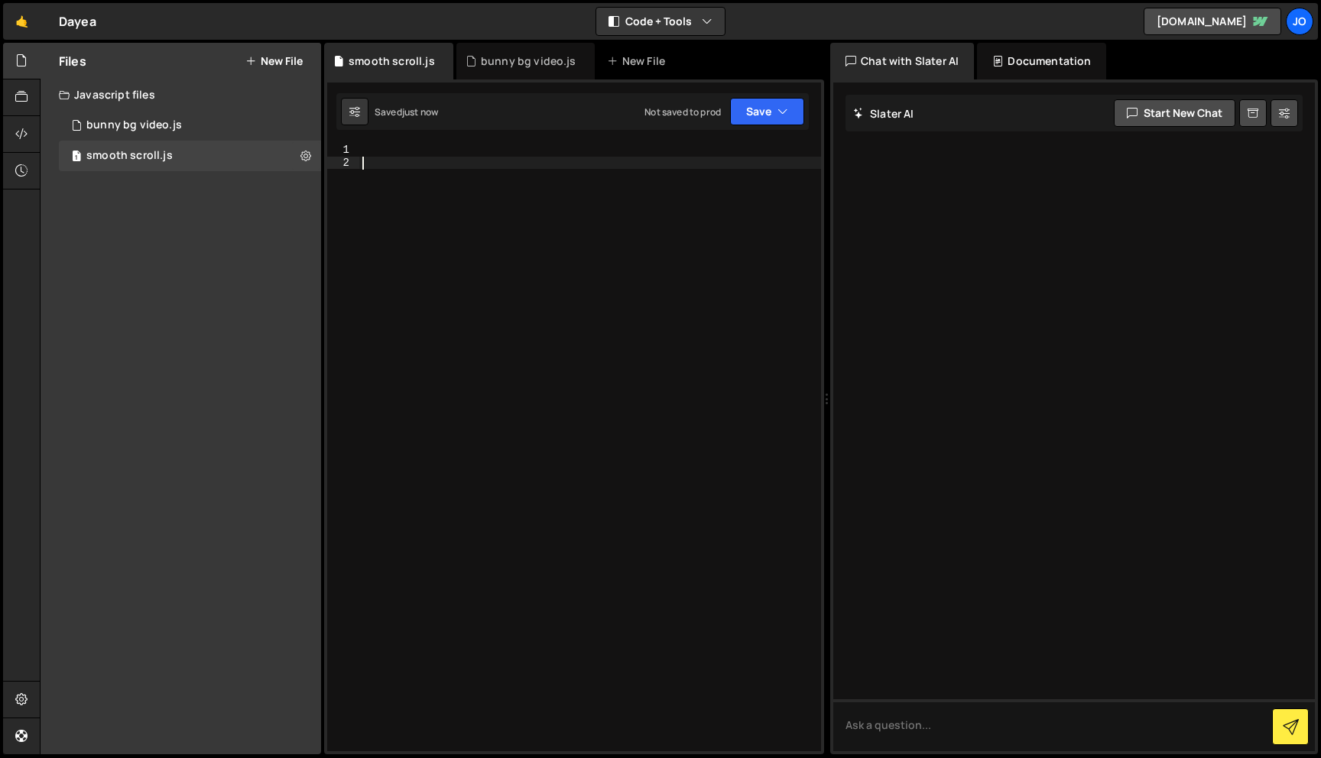
click at [559, 160] on div at bounding box center [590, 460] width 462 height 633
click at [556, 137] on div "1 Type cmd + s to save your Javascript file. הההההההההההההההההההההההההההההההההה…" at bounding box center [574, 416] width 500 height 675
click at [553, 146] on div "// [PERSON_NAME] const [PERSON_NAME] = new [PERSON_NAME] ({ autoRaf : true , })…" at bounding box center [590, 460] width 462 height 633
click at [553, 146] on div at bounding box center [590, 460] width 462 height 633
paste textarea "});"
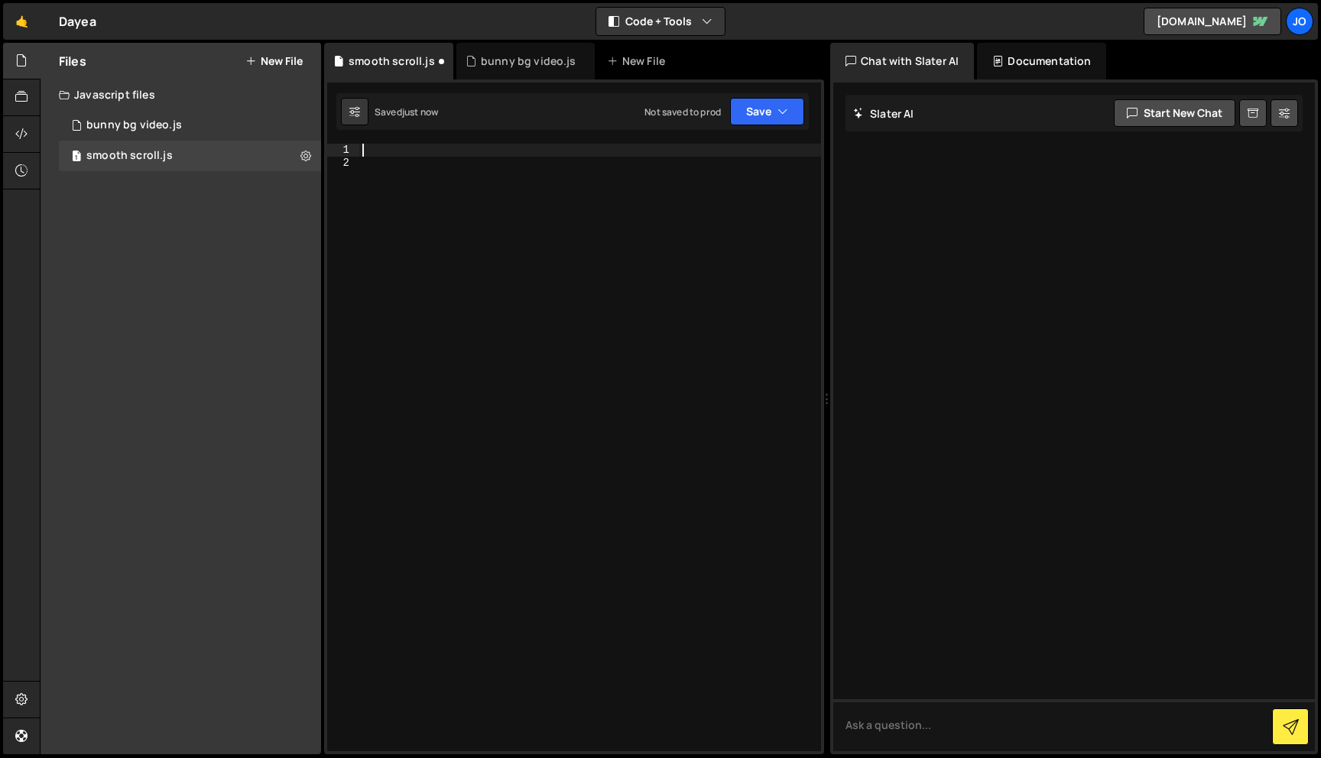
type textarea "});"
click at [791, 109] on button "Save" at bounding box center [767, 112] width 74 height 28
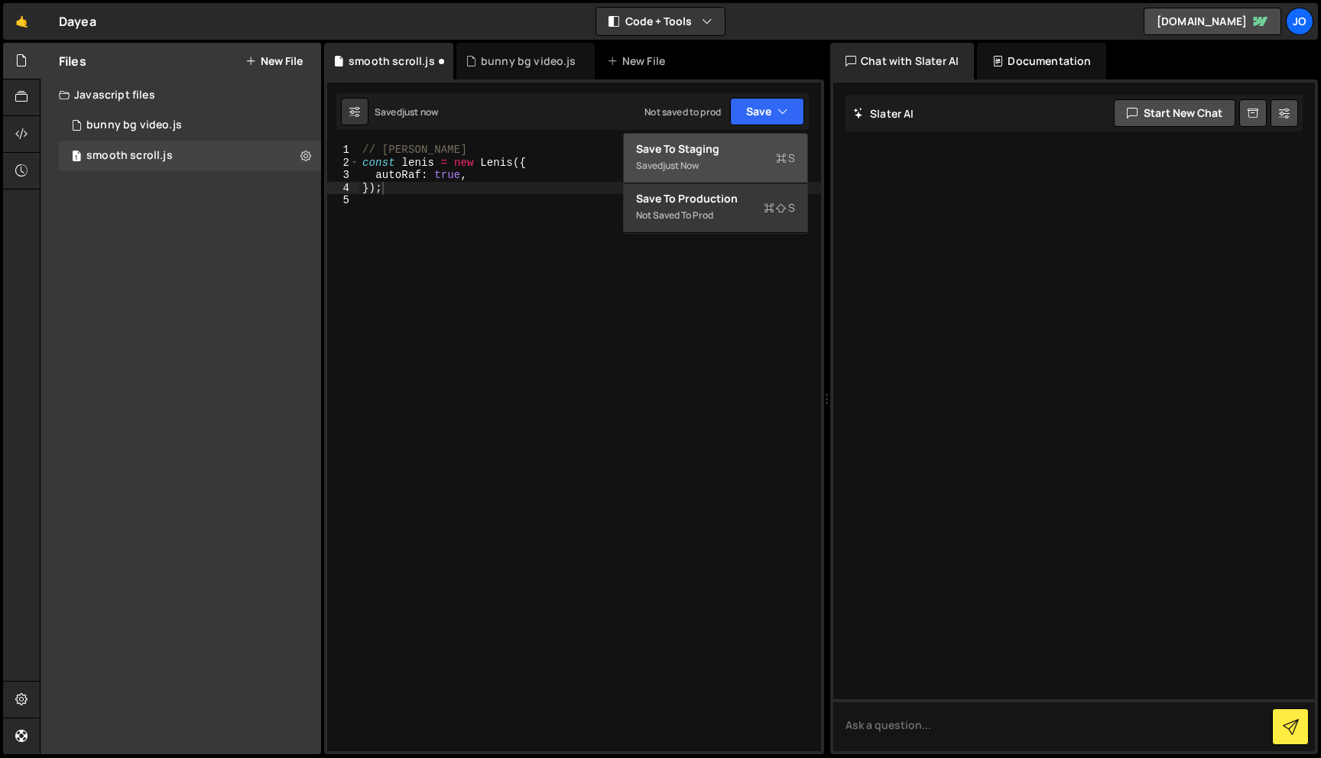
click at [738, 158] on div "Saved just now" at bounding box center [715, 166] width 159 height 18
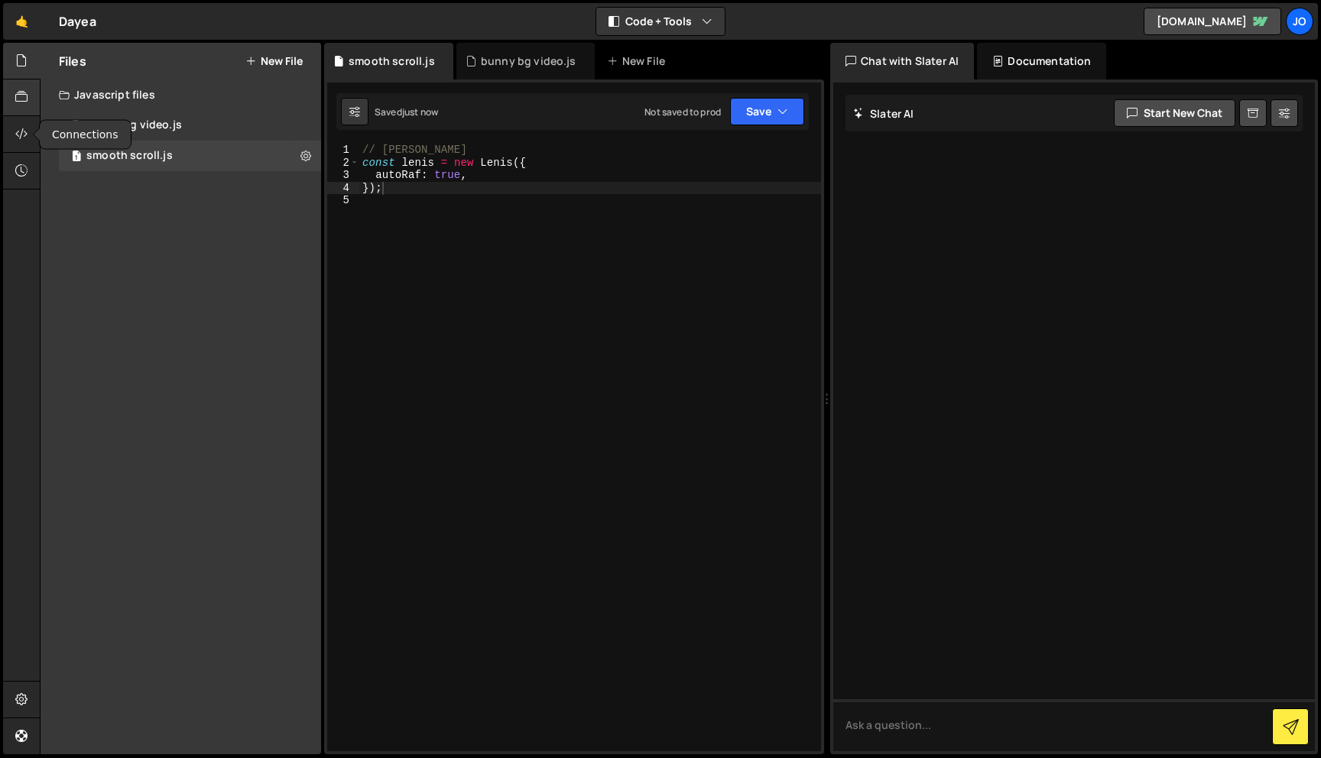
click at [23, 103] on icon at bounding box center [21, 97] width 12 height 17
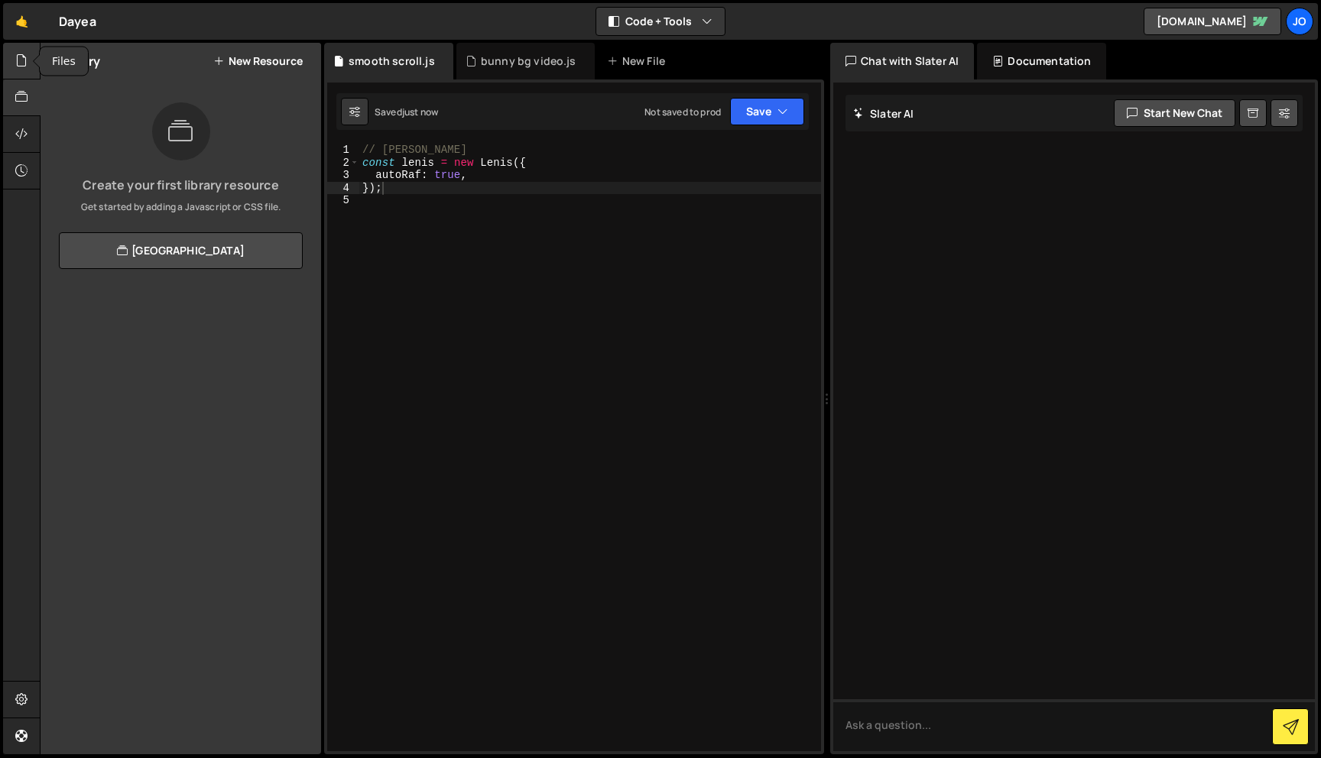
click at [21, 56] on icon at bounding box center [21, 60] width 12 height 17
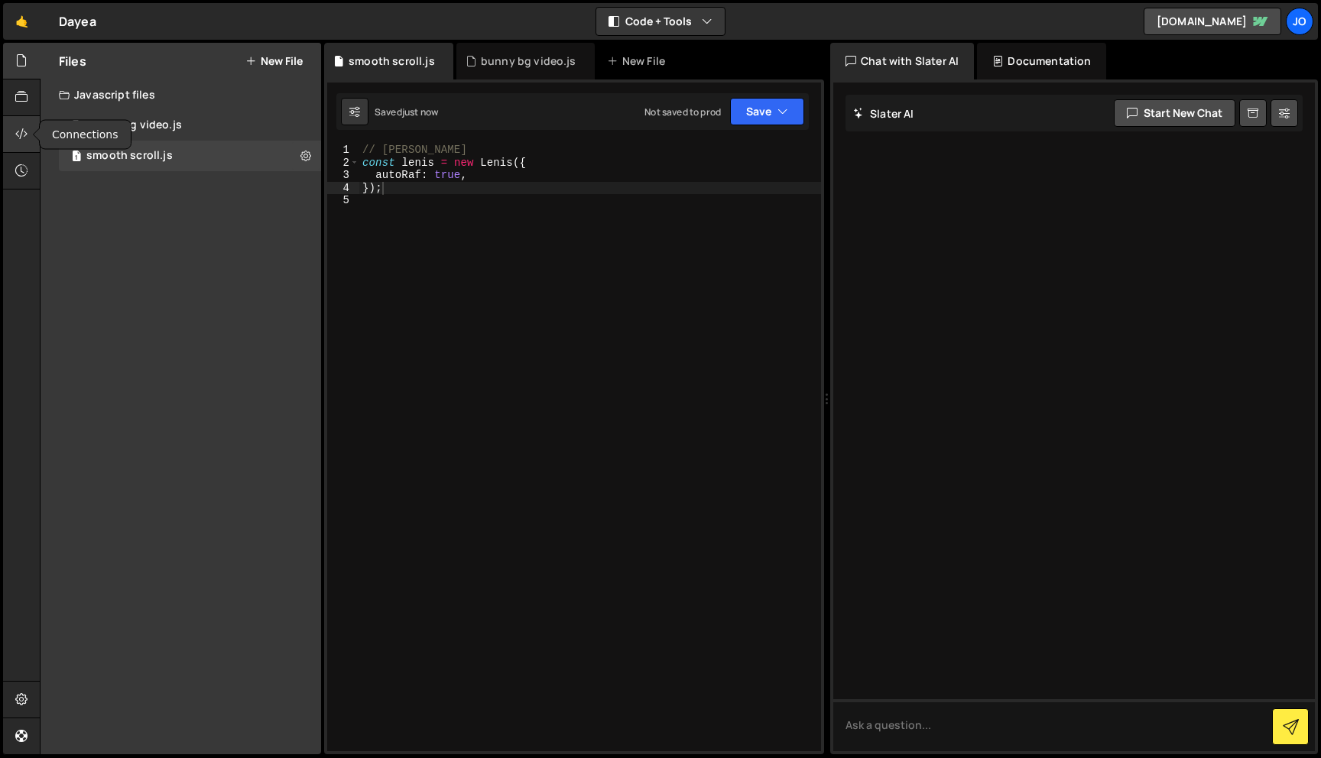
click at [29, 134] on div at bounding box center [21, 134] width 37 height 37
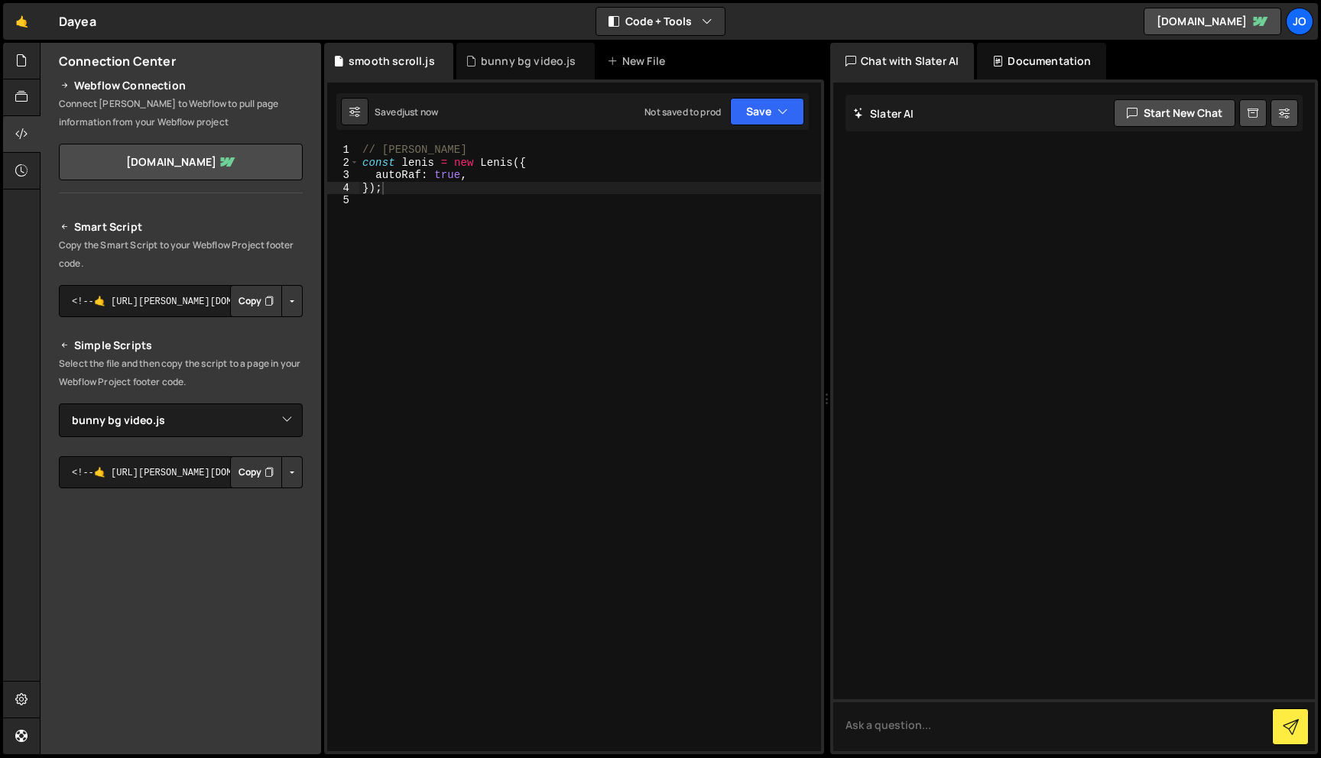
scroll to position [23, 0]
click at [258, 425] on select "Select File bunny bg video.js smooth scroll.js" at bounding box center [181, 419] width 244 height 34
select select "48516"
click at [59, 402] on select "Select File bunny bg video.js smooth scroll.js" at bounding box center [181, 419] width 244 height 34
click at [281, 464] on button "Button group with nested dropdown" at bounding box center [291, 471] width 21 height 32
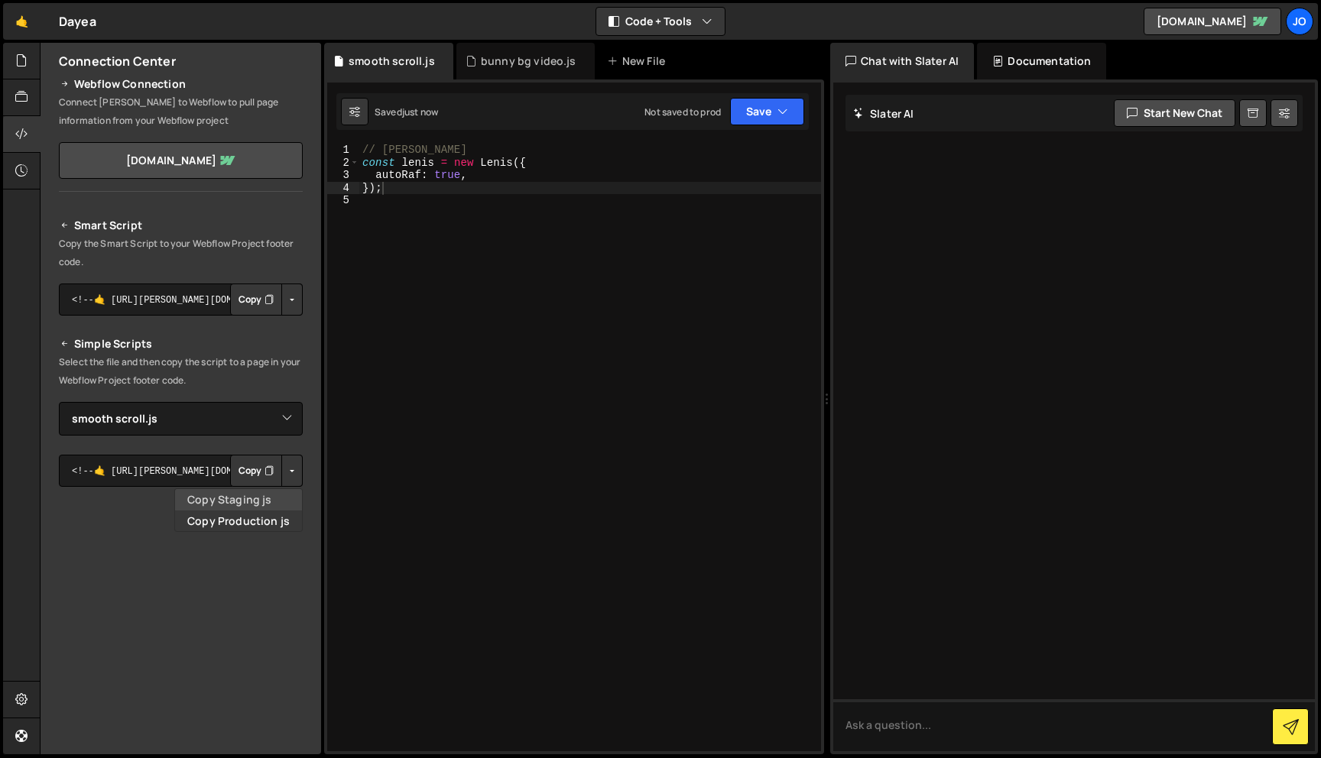
click at [270, 500] on link "Copy Staging js" at bounding box center [238, 499] width 127 height 21
click at [12, 70] on div at bounding box center [21, 61] width 37 height 37
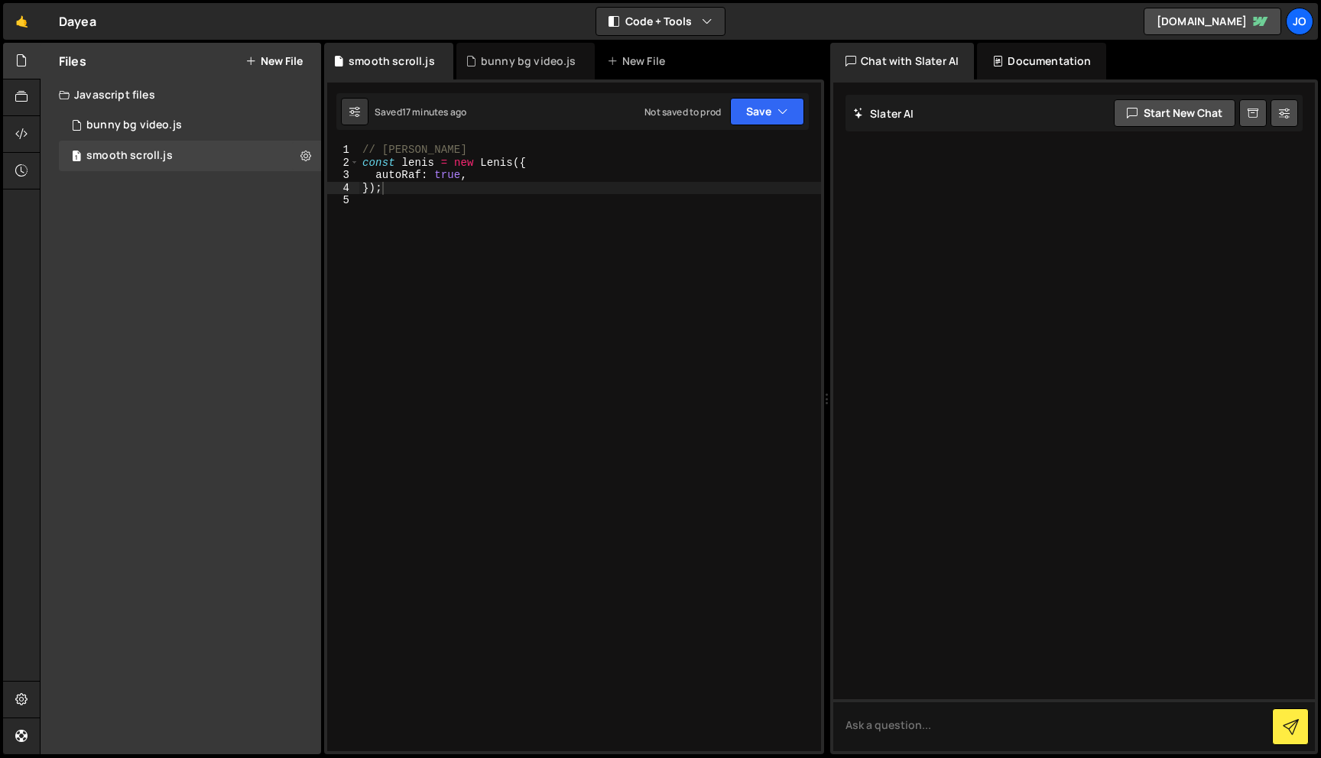
click at [253, 59] on icon at bounding box center [250, 61] width 11 height 12
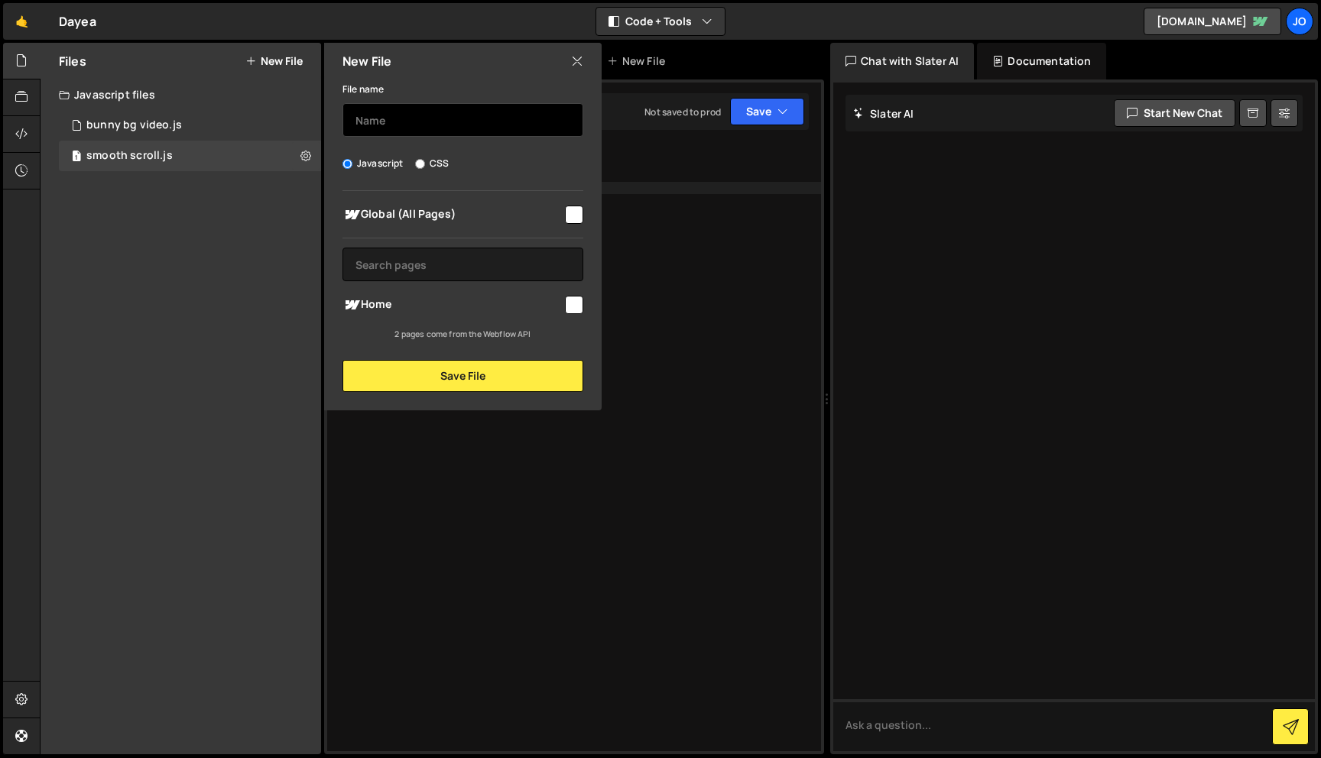
click at [459, 114] on input "text" at bounding box center [462, 120] width 241 height 34
type input "image parallax"
click at [567, 214] on input "checkbox" at bounding box center [574, 215] width 18 height 18
checkbox input "true"
click at [550, 392] on div "New File File name image parallax Javascript CSS Global (All Pages)" at bounding box center [461, 227] width 280 height 368
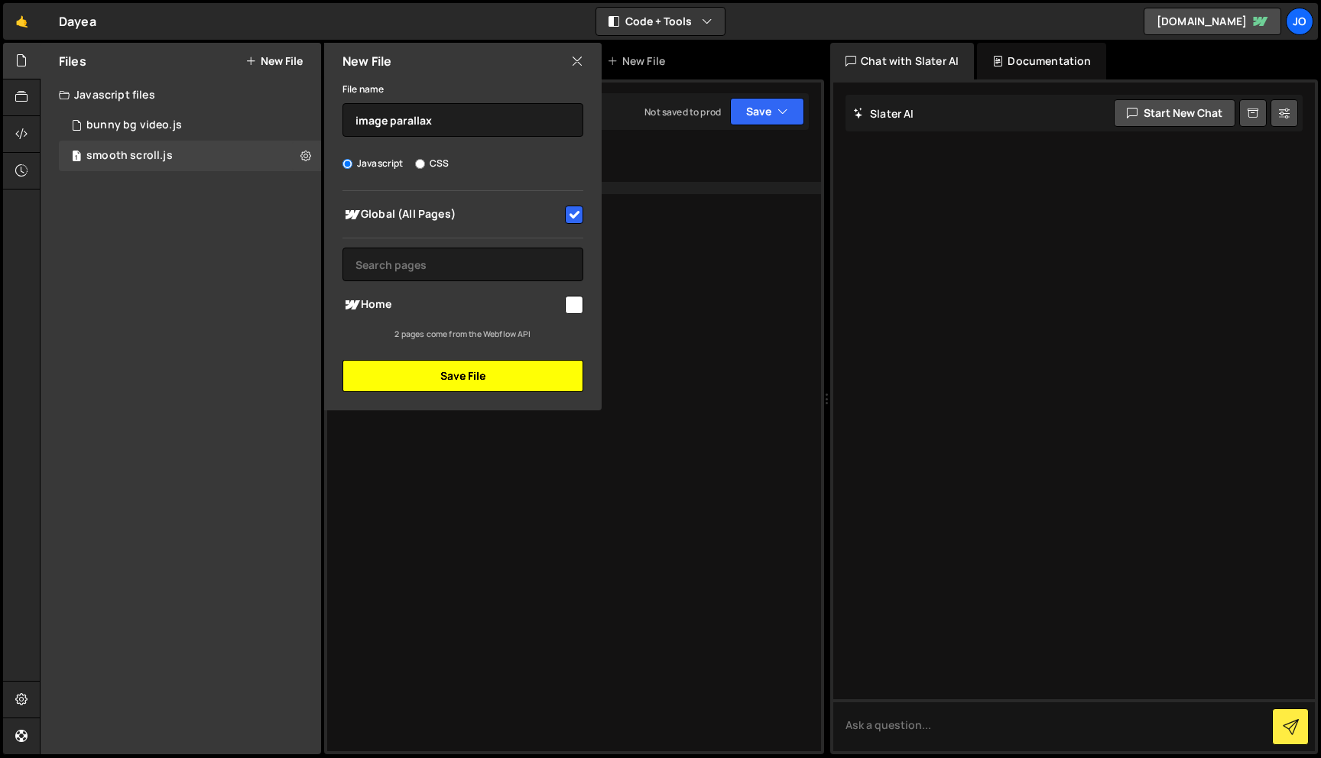
click at [550, 360] on button "Save File" at bounding box center [462, 376] width 241 height 32
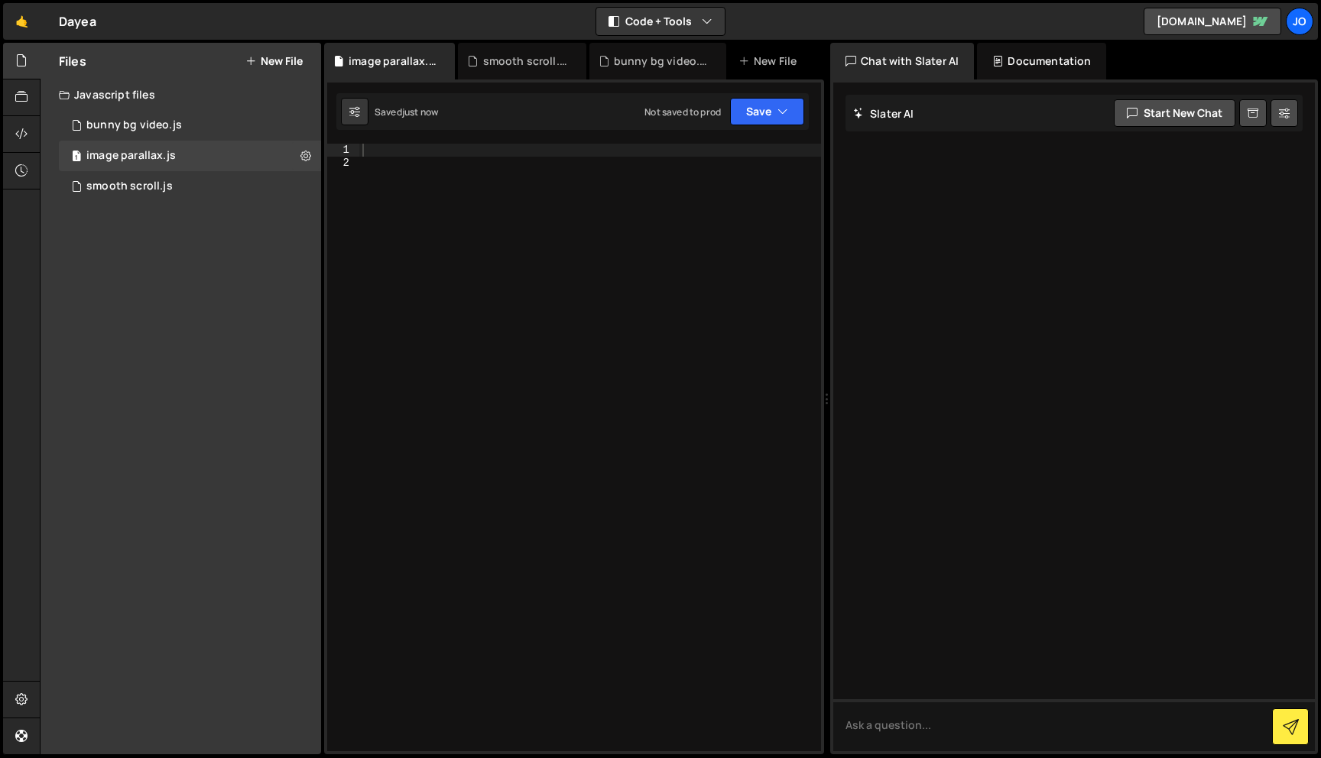
click at [475, 150] on div at bounding box center [590, 460] width 462 height 633
paste textarea "})"
type textarea "})"
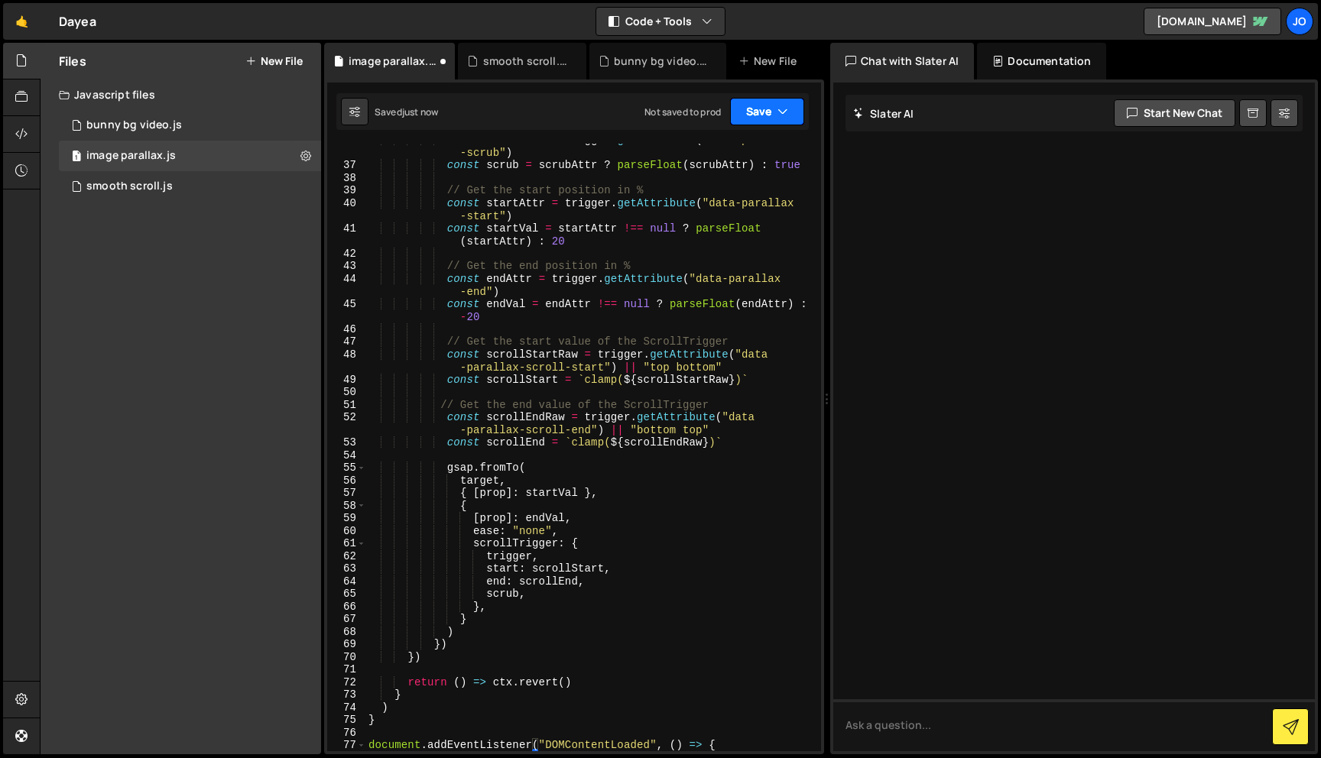
click at [792, 108] on button "Save" at bounding box center [767, 112] width 74 height 28
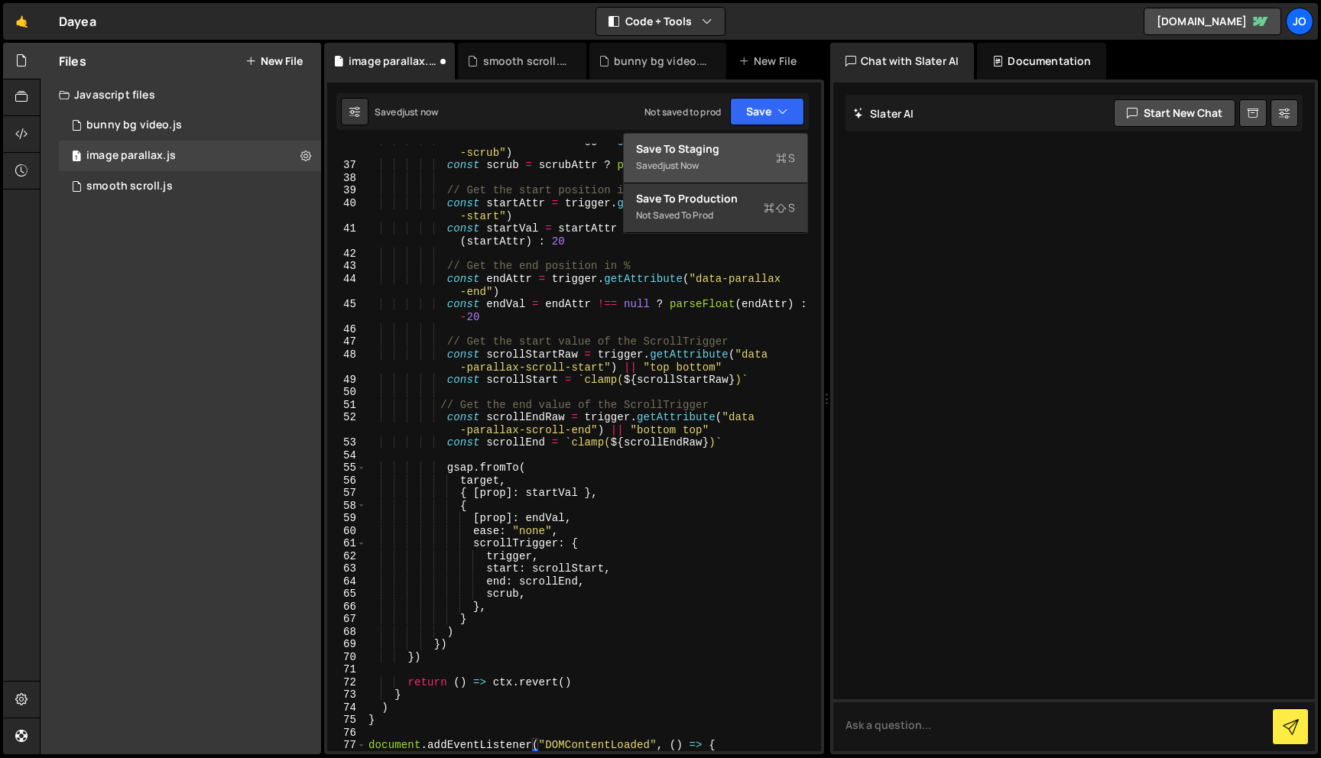
click at [744, 164] on div "Saved just now" at bounding box center [715, 166] width 159 height 18
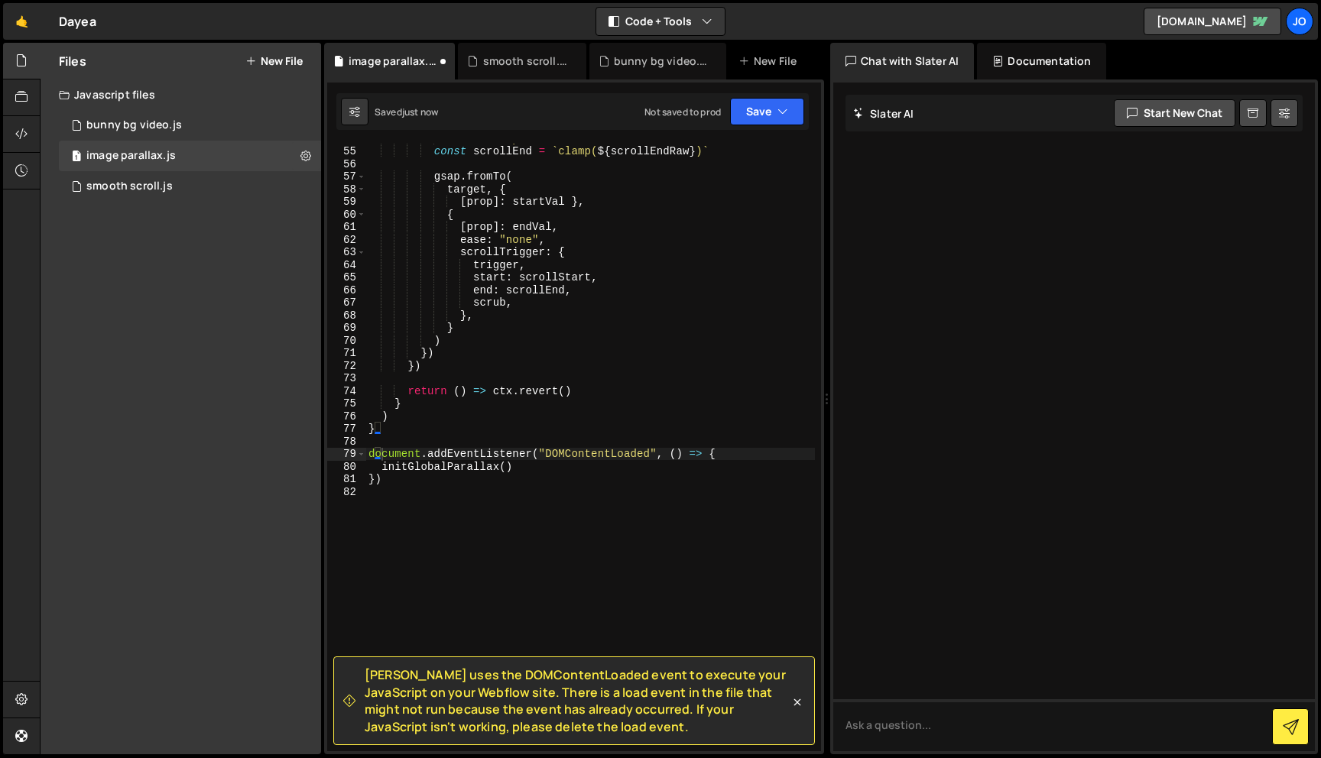
scroll to position [881, 0]
click at [31, 131] on div at bounding box center [21, 134] width 37 height 37
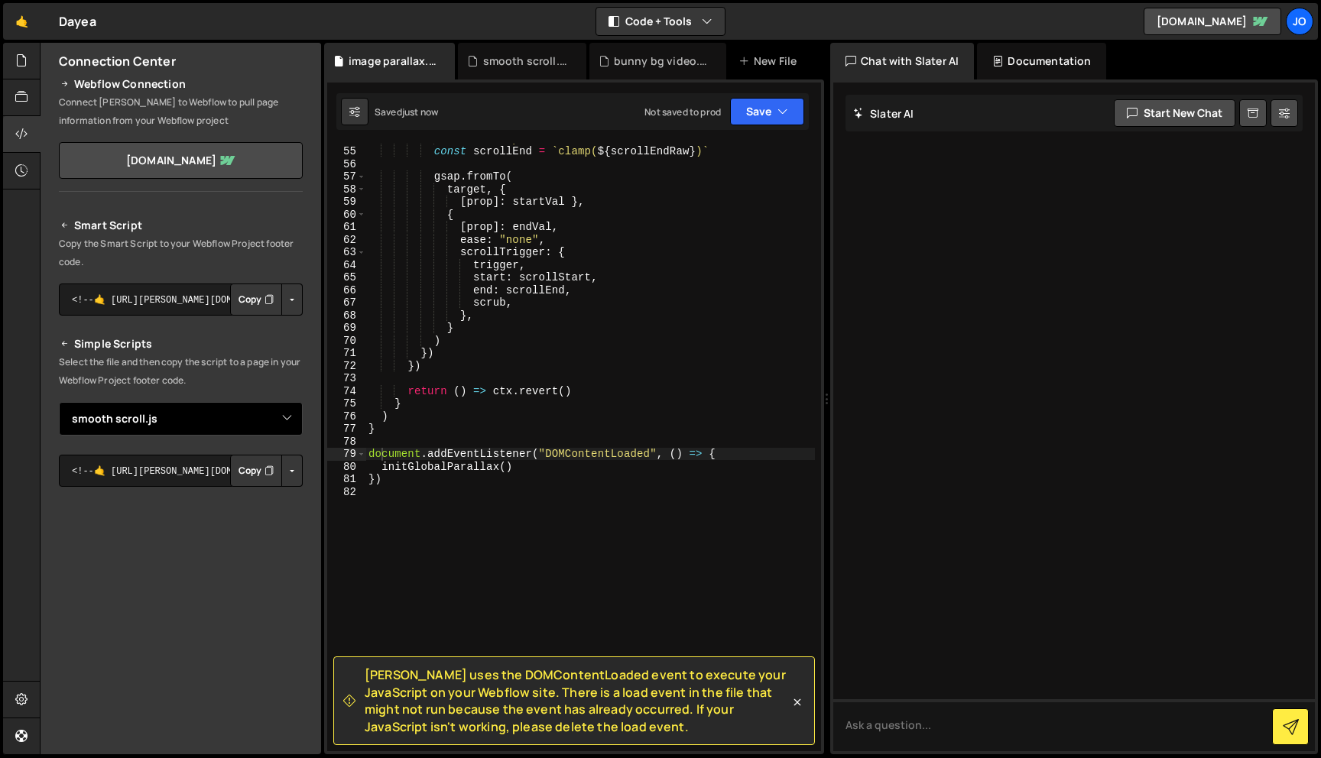
click at [268, 420] on select "Select File bunny bg video.js smooth scroll.js image parallax.js" at bounding box center [181, 419] width 244 height 34
select select "48517"
click at [59, 402] on select "Select File bunny bg video.js smooth scroll.js image parallax.js" at bounding box center [181, 419] width 244 height 34
click at [286, 470] on button "Button group with nested dropdown" at bounding box center [291, 471] width 21 height 32
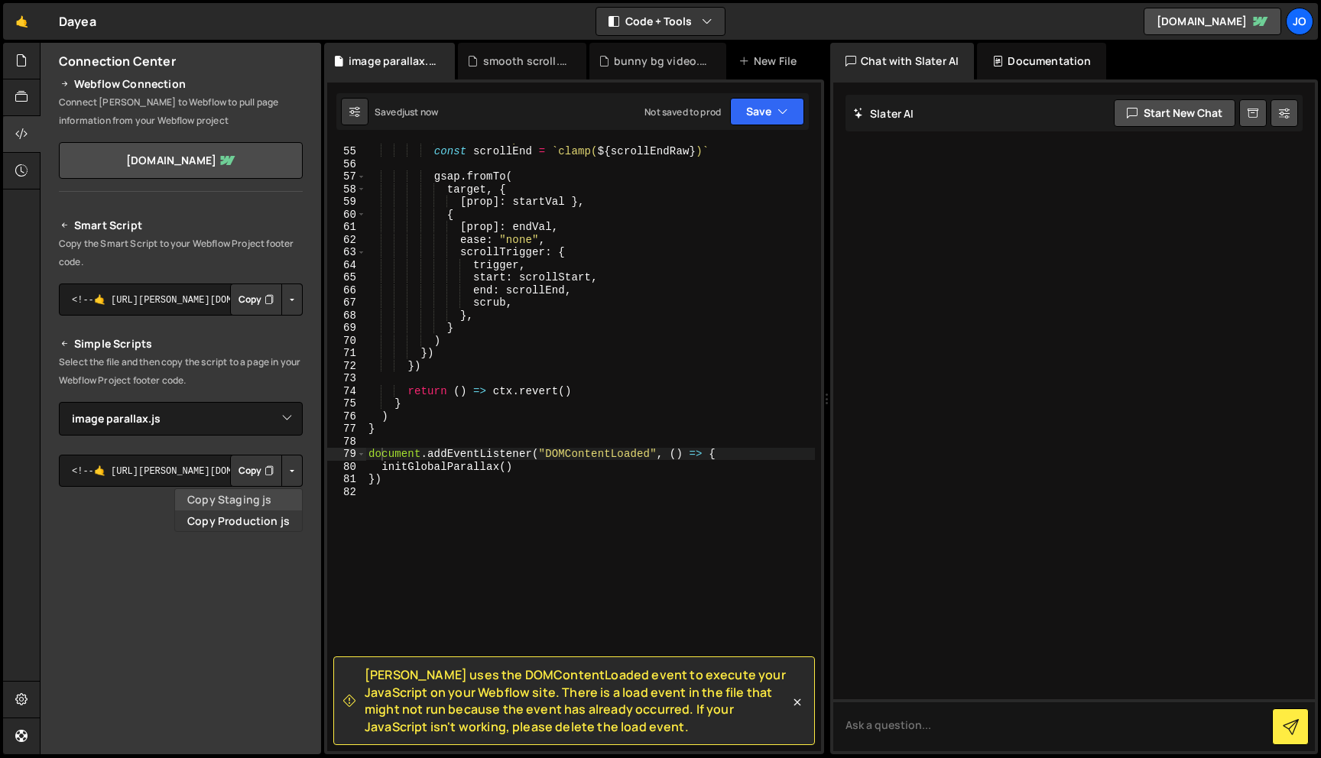
click at [260, 501] on link "Copy Staging js" at bounding box center [238, 499] width 127 height 21
